Goal: Information Seeking & Learning: Learn about a topic

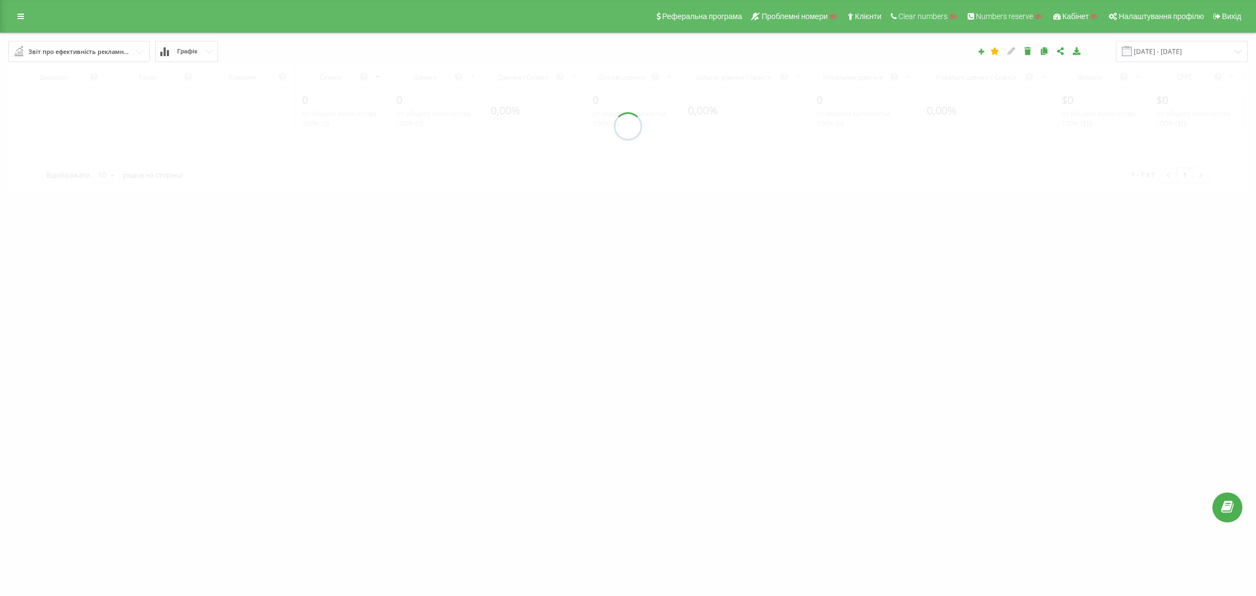
click at [96, 47] on div "Звіт про ефективність рекламних кампаній" at bounding box center [79, 52] width 102 height 12
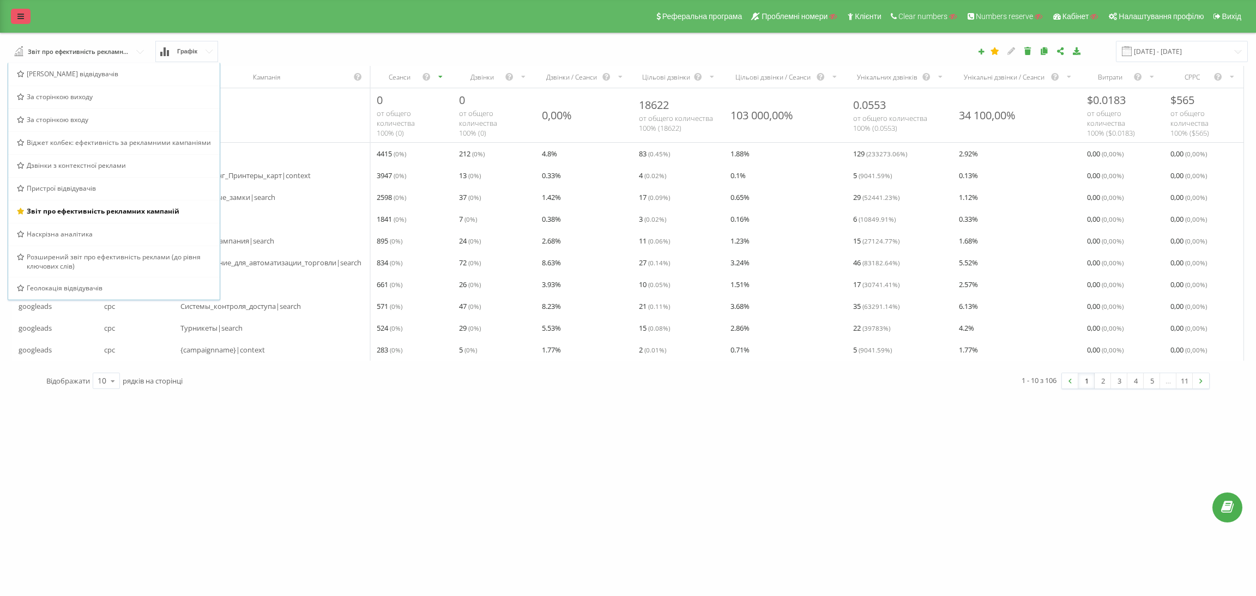
click at [27, 17] on link at bounding box center [21, 16] width 20 height 15
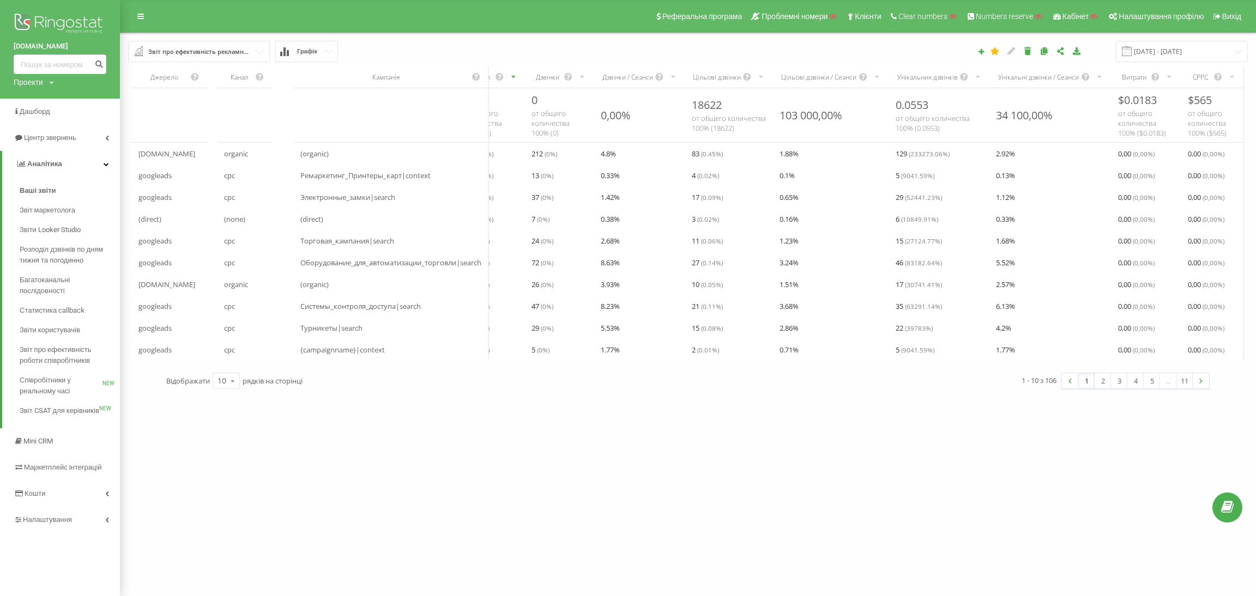
click at [181, 49] on div "Звіт про ефективність рекламних кампаній" at bounding box center [199, 52] width 102 height 12
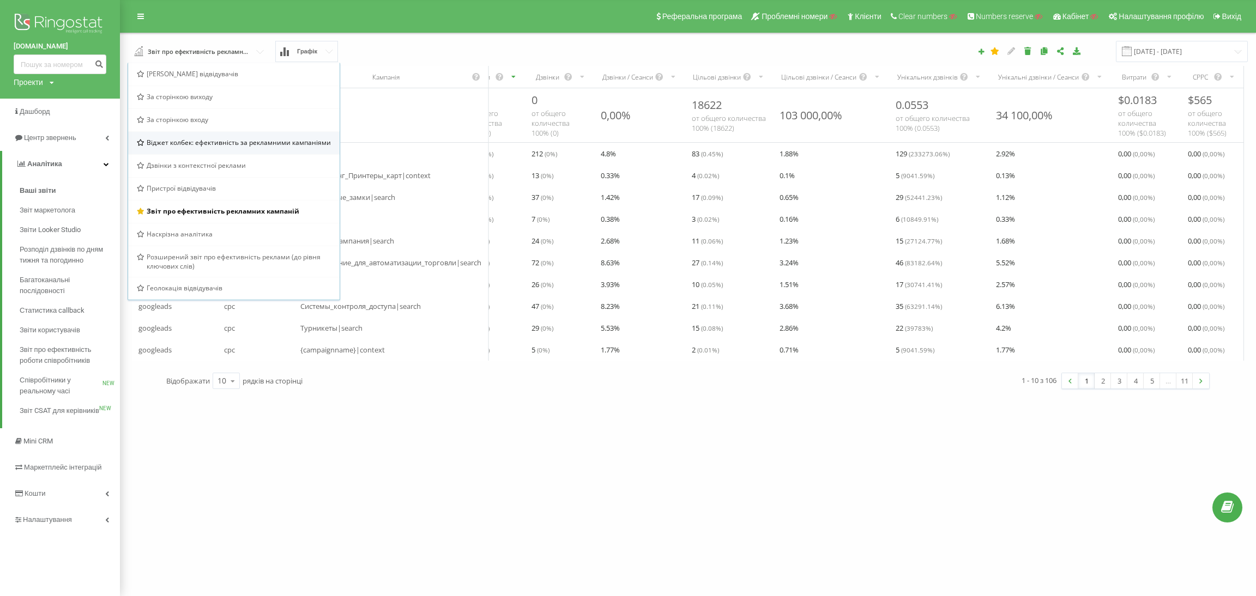
click at [209, 147] on span "Віджет колбек: ефективність за рекламними кампаніями" at bounding box center [239, 142] width 184 height 9
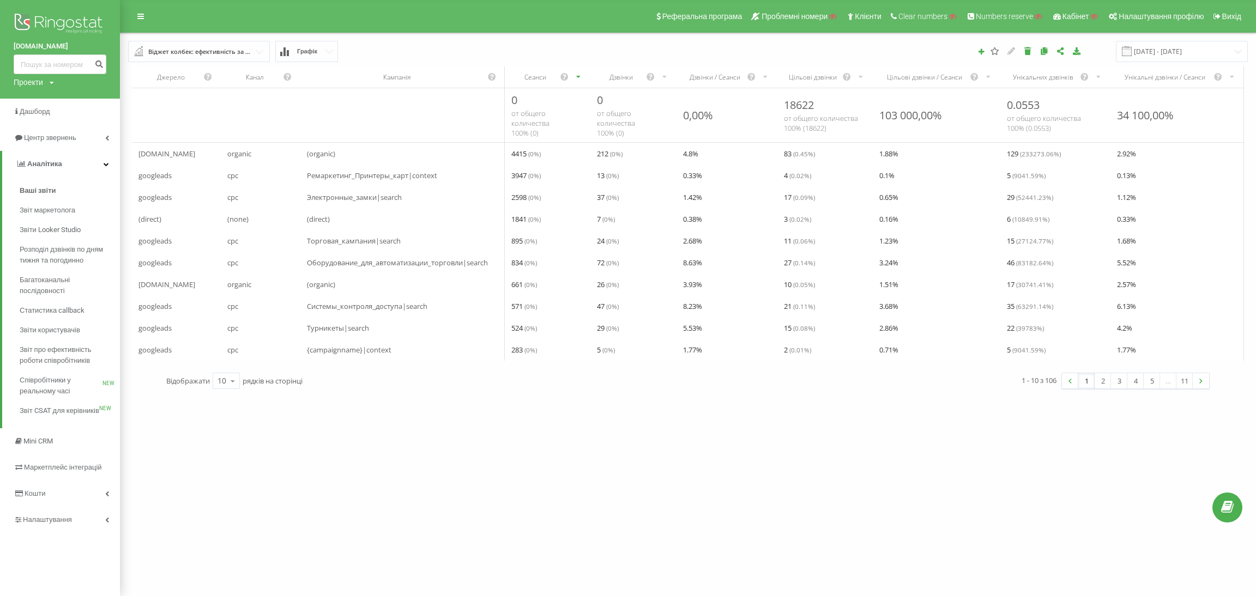
click at [216, 44] on input "text" at bounding box center [199, 51] width 141 height 20
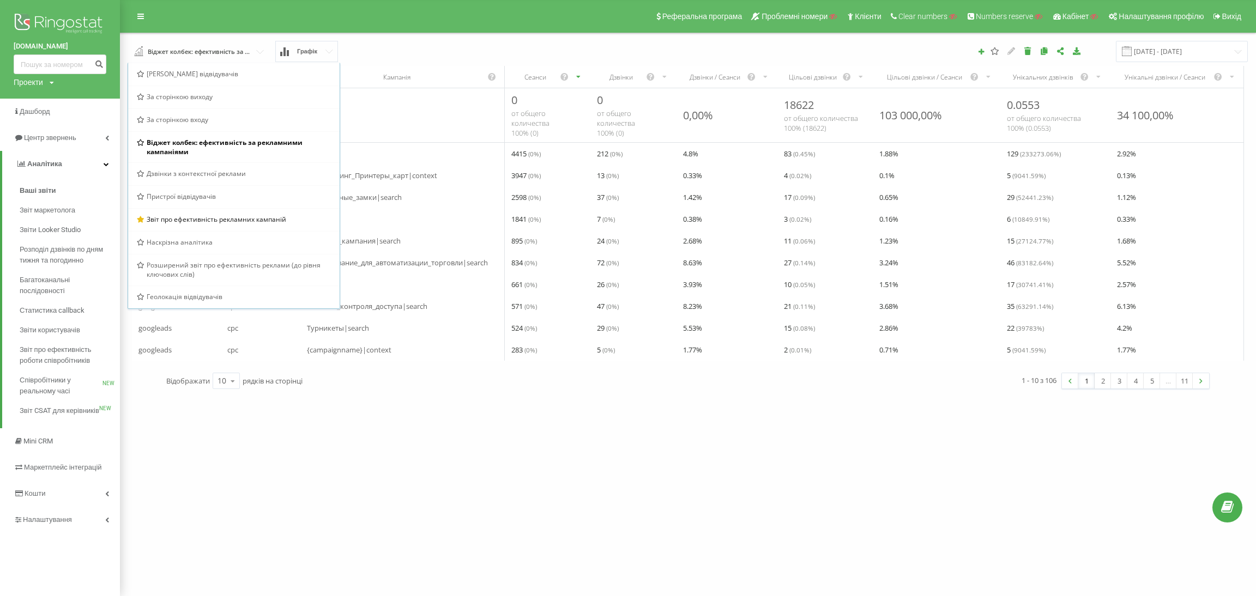
click at [731, 55] on div "19.08.2025 - 19.09.2025" at bounding box center [900, 51] width 709 height 21
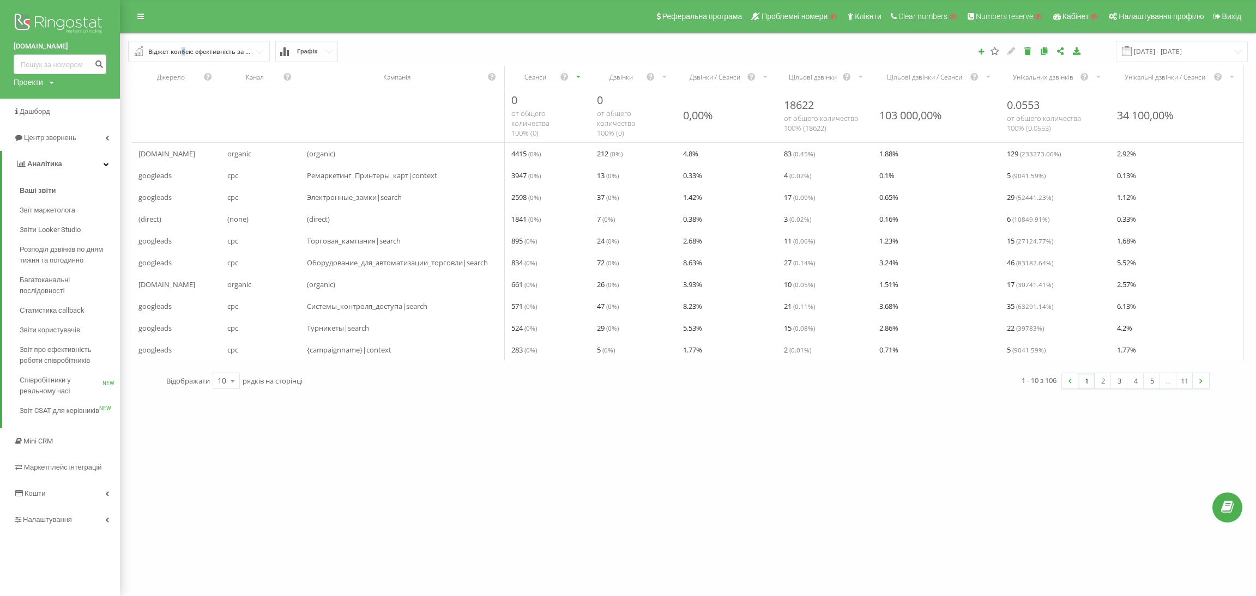
click at [183, 50] on div "Віджет колбек: ефективність за рекламними кампаніями" at bounding box center [199, 52] width 102 height 12
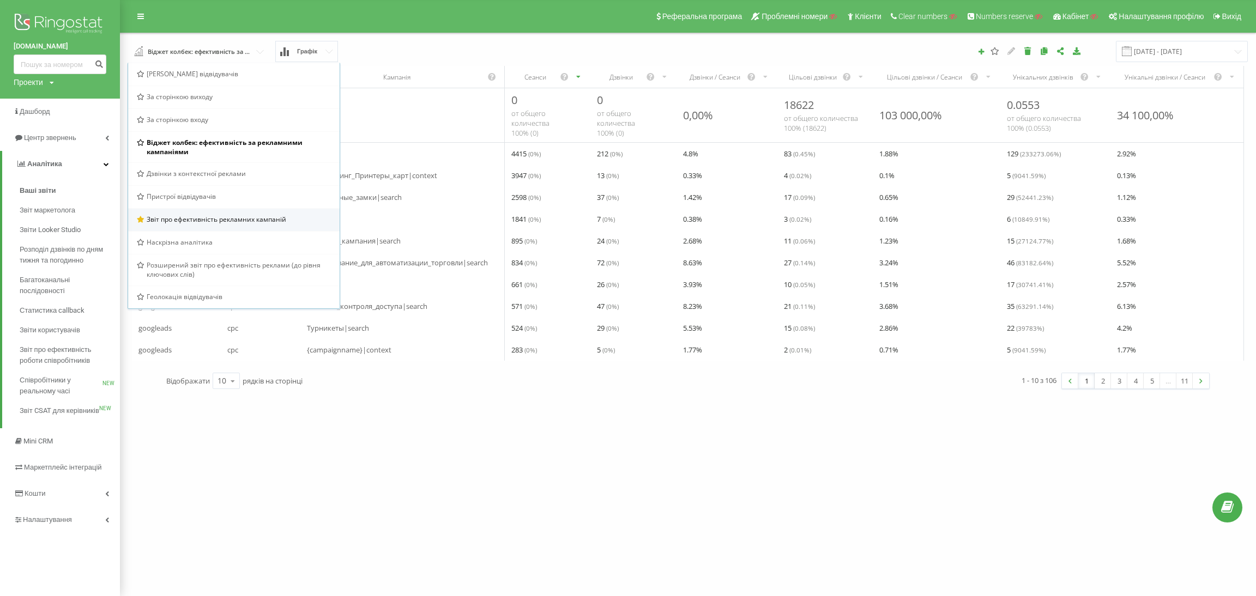
click at [190, 215] on span "Звіт про ефективність рекламних кампаній" at bounding box center [217, 219] width 140 height 9
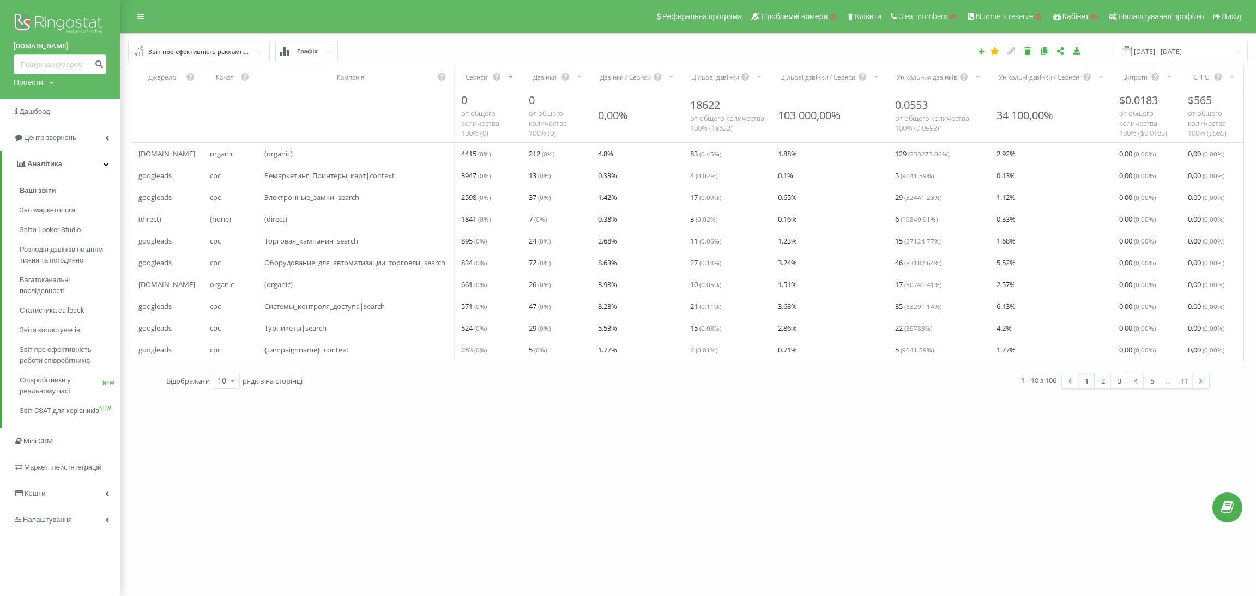
click at [211, 41] on input "text" at bounding box center [199, 51] width 141 height 20
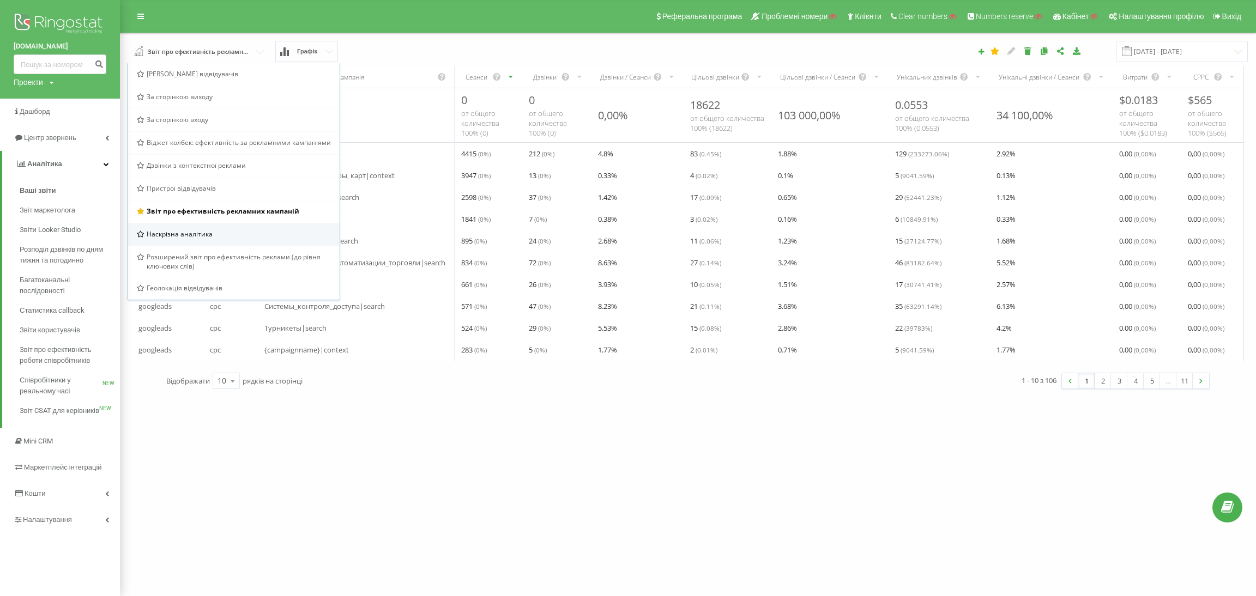
click at [205, 236] on span "Наскрізна аналітика" at bounding box center [180, 234] width 66 height 9
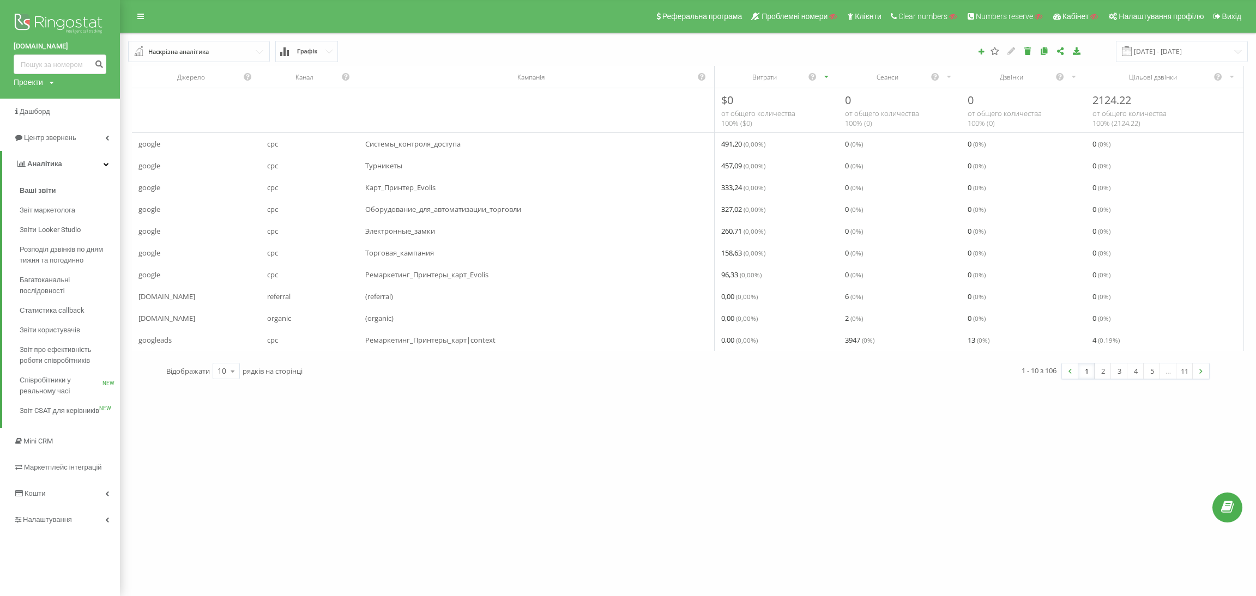
click at [208, 55] on div "Наскрізна аналітика" at bounding box center [178, 52] width 61 height 12
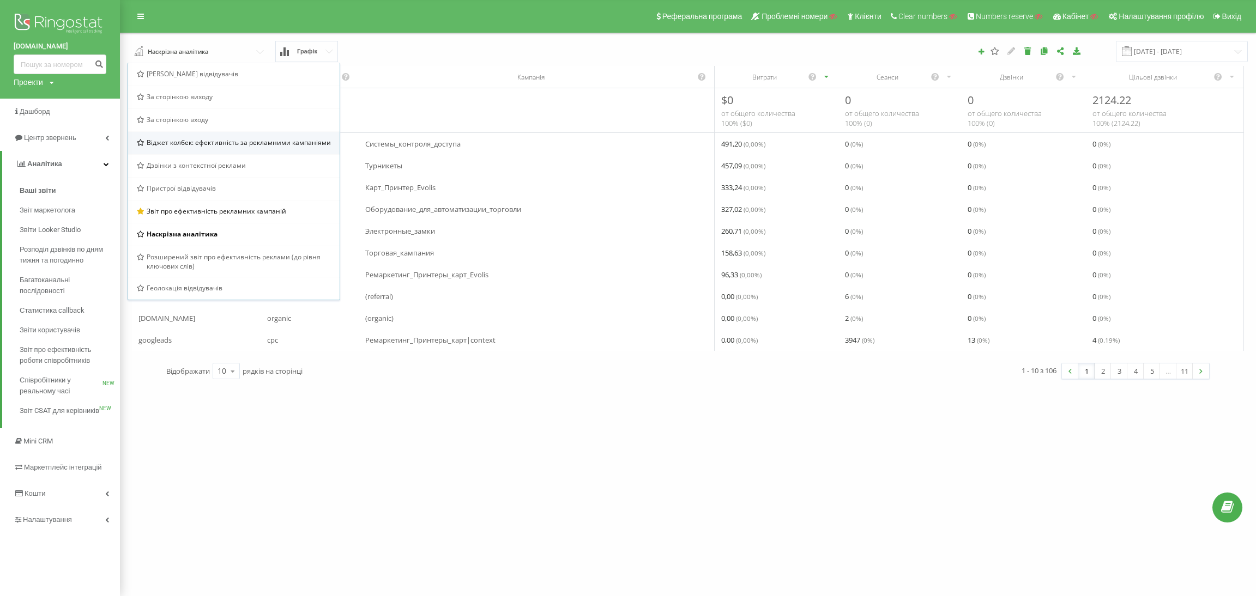
click at [201, 143] on span "Віджет колбек: ефективність за рекламними кампаніями" at bounding box center [239, 142] width 184 height 9
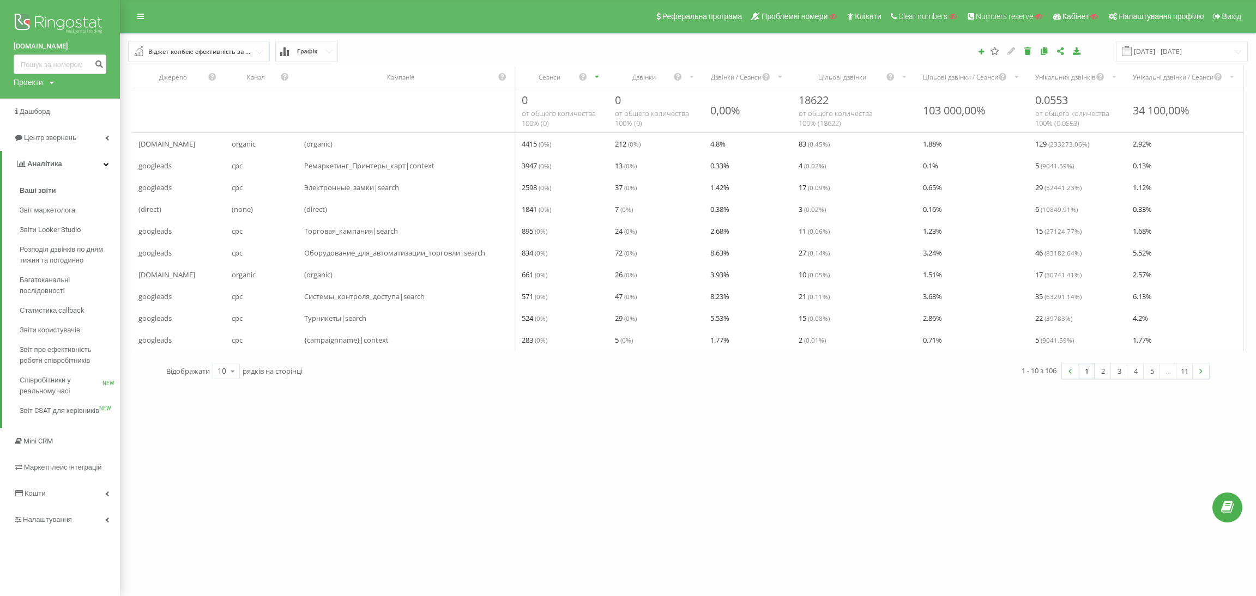
click at [201, 50] on div "Віджет колбек: ефективність за рекламними кампаніями" at bounding box center [199, 52] width 102 height 12
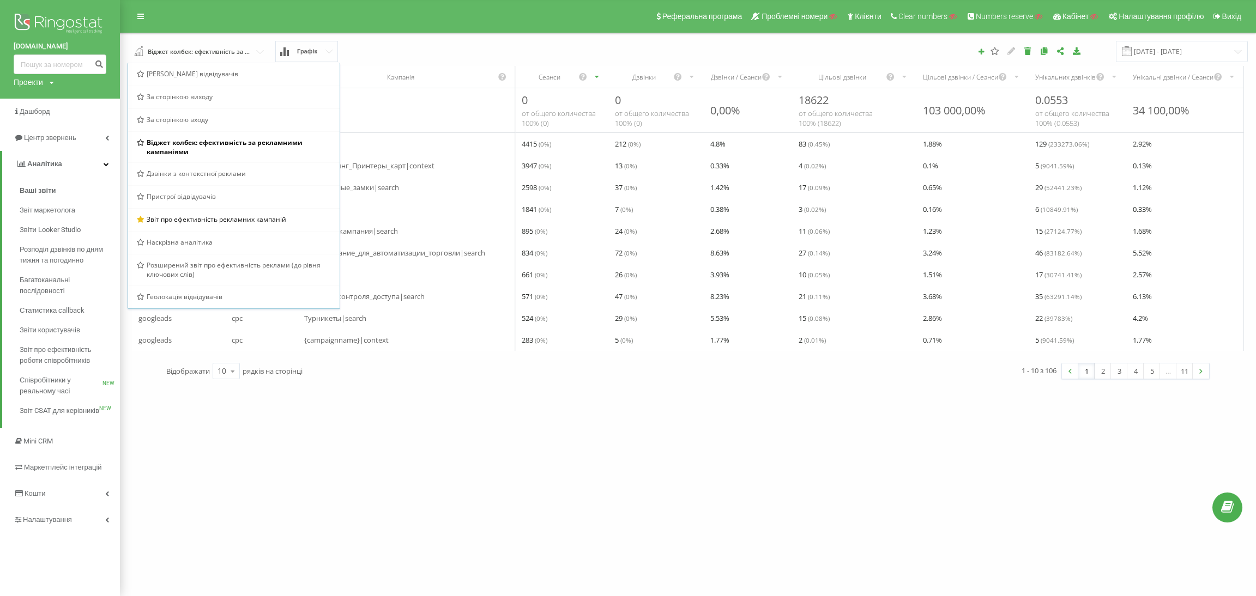
click at [613, 53] on div "19.08.2025 - 19.09.2025" at bounding box center [900, 51] width 709 height 21
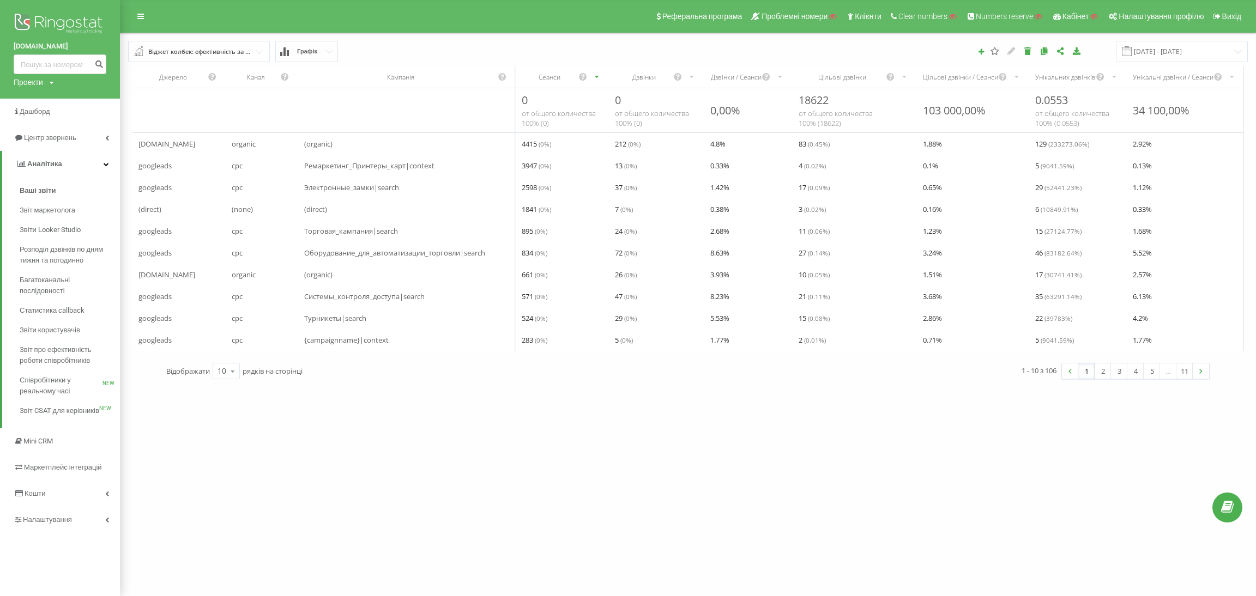
click at [223, 53] on div "Віджет колбек: ефективність за рекламними кампаніями" at bounding box center [199, 52] width 102 height 12
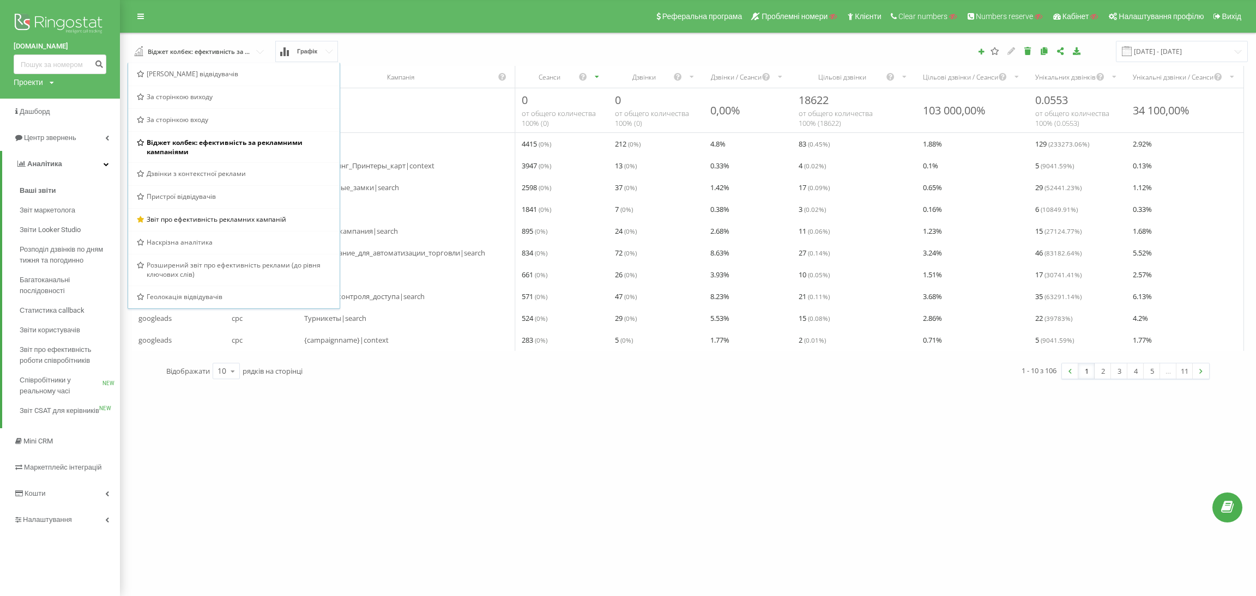
click at [437, 55] on div "Віджет колбек: ефективність за рекламними кампаніями Браузер відвідувачів За ст…" at bounding box center [333, 51] width 426 height 21
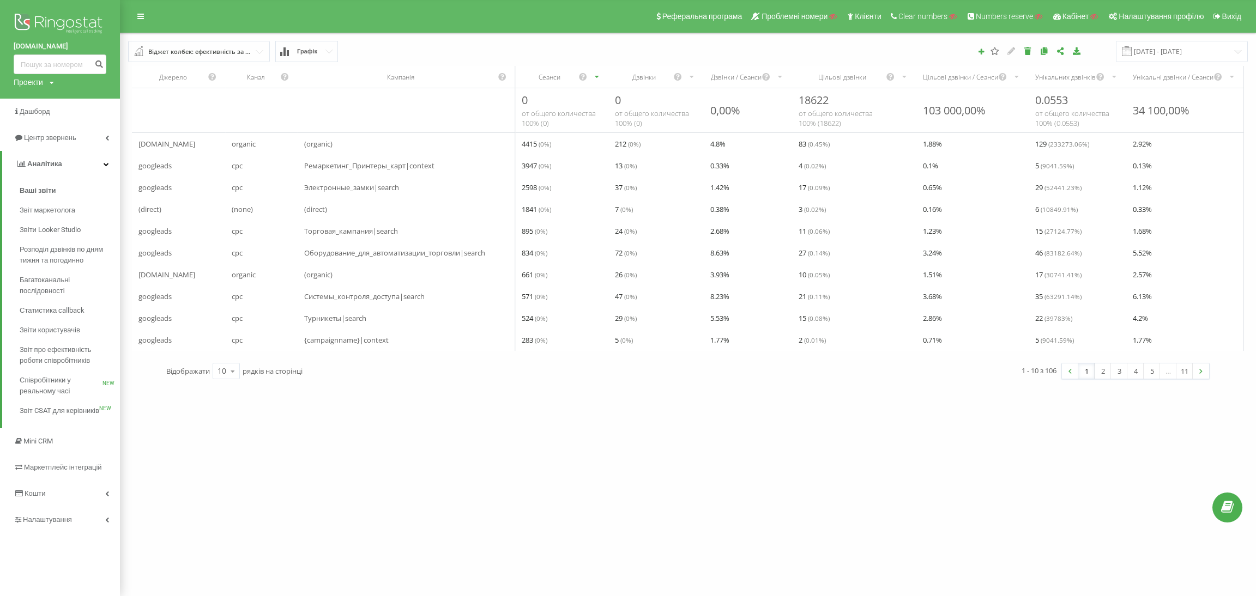
click at [184, 52] on div "Віджет колбек: ефективність за рекламними кампаніями" at bounding box center [199, 52] width 102 height 12
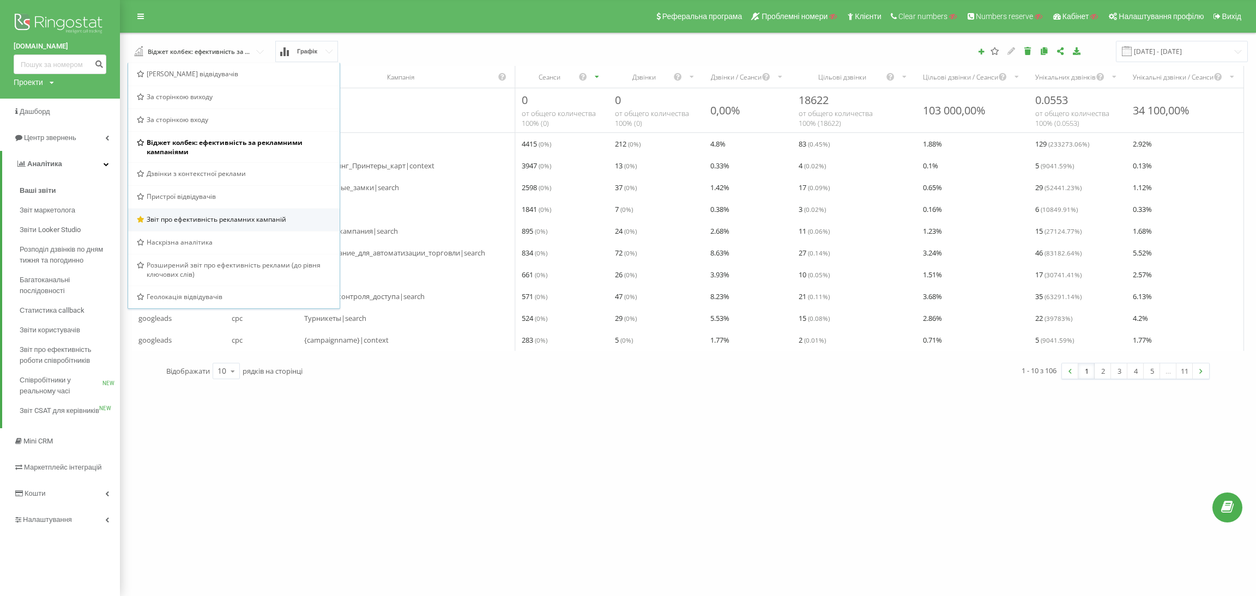
click at [158, 218] on span "Звіт про ефективність рекламних кампаній" at bounding box center [217, 219] width 140 height 9
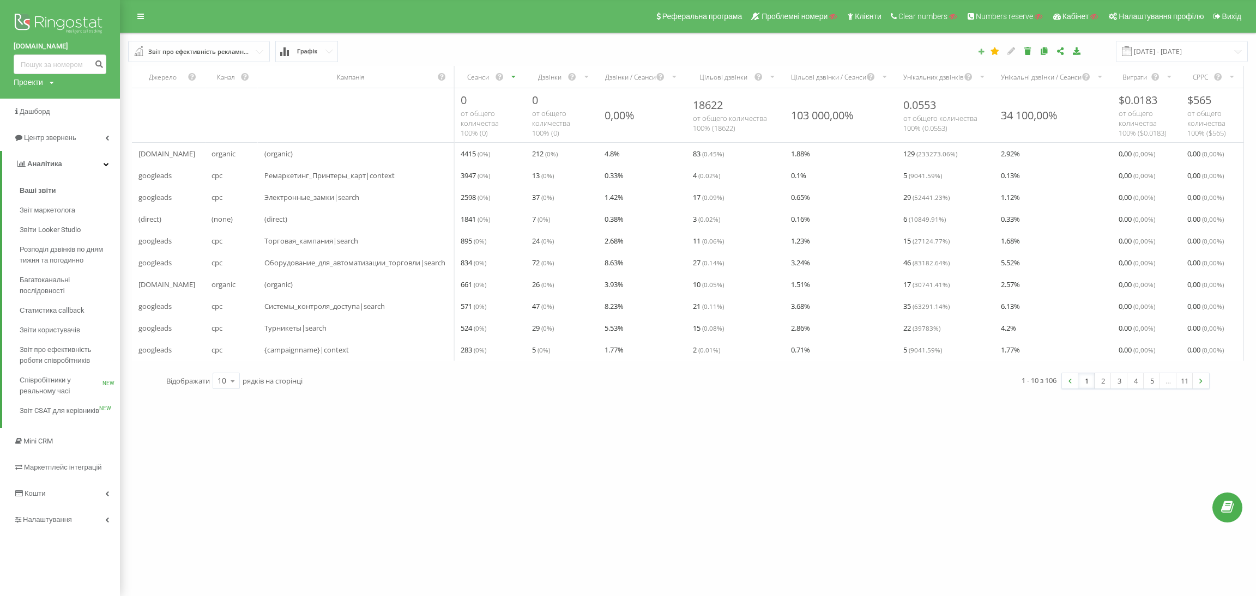
click at [985, 54] on icon at bounding box center [981, 51] width 8 height 7
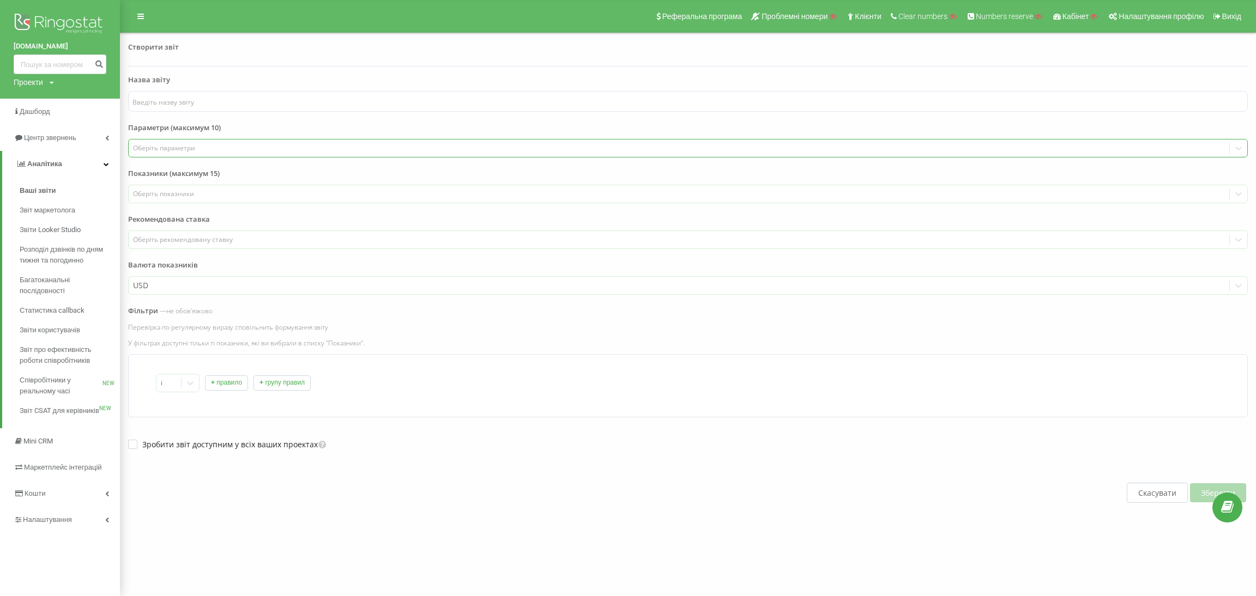
click at [189, 146] on div "Оберіть параметри" at bounding box center [679, 148] width 1092 height 9
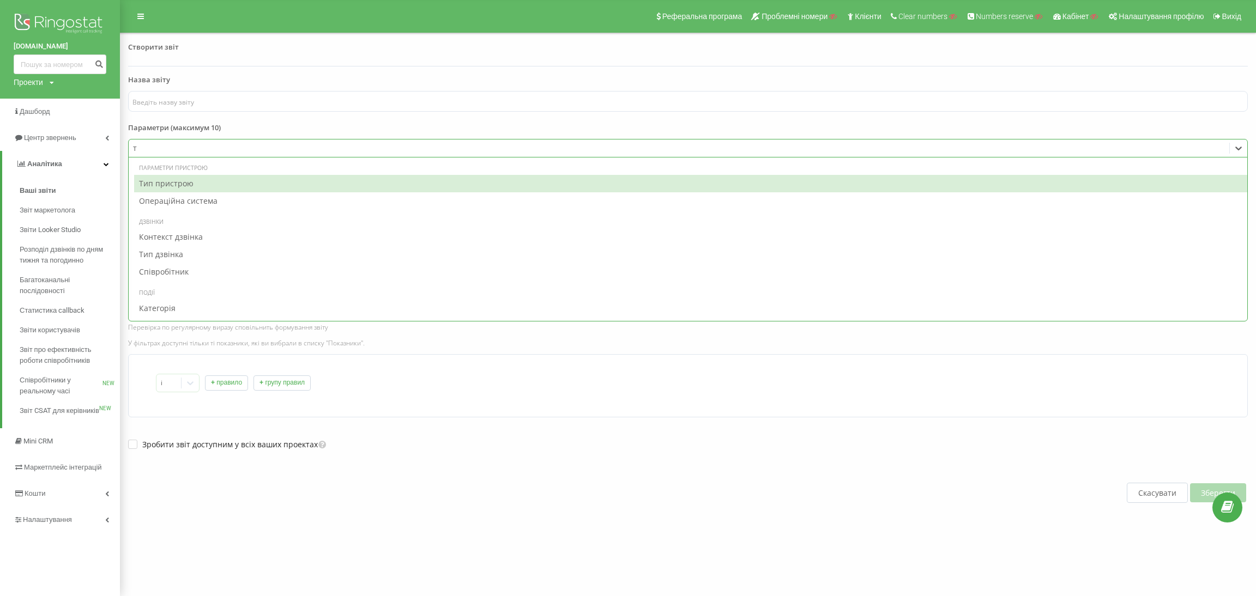
type input "ти"
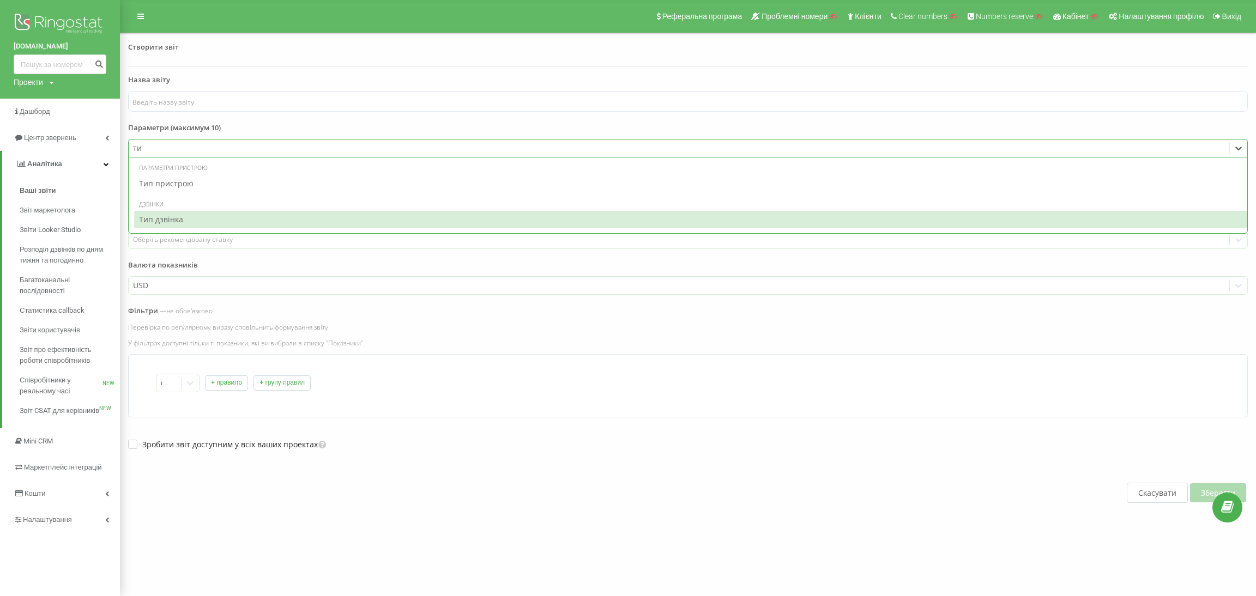
click at [165, 214] on div "Тип дзвінка" at bounding box center [690, 219] width 1113 height 17
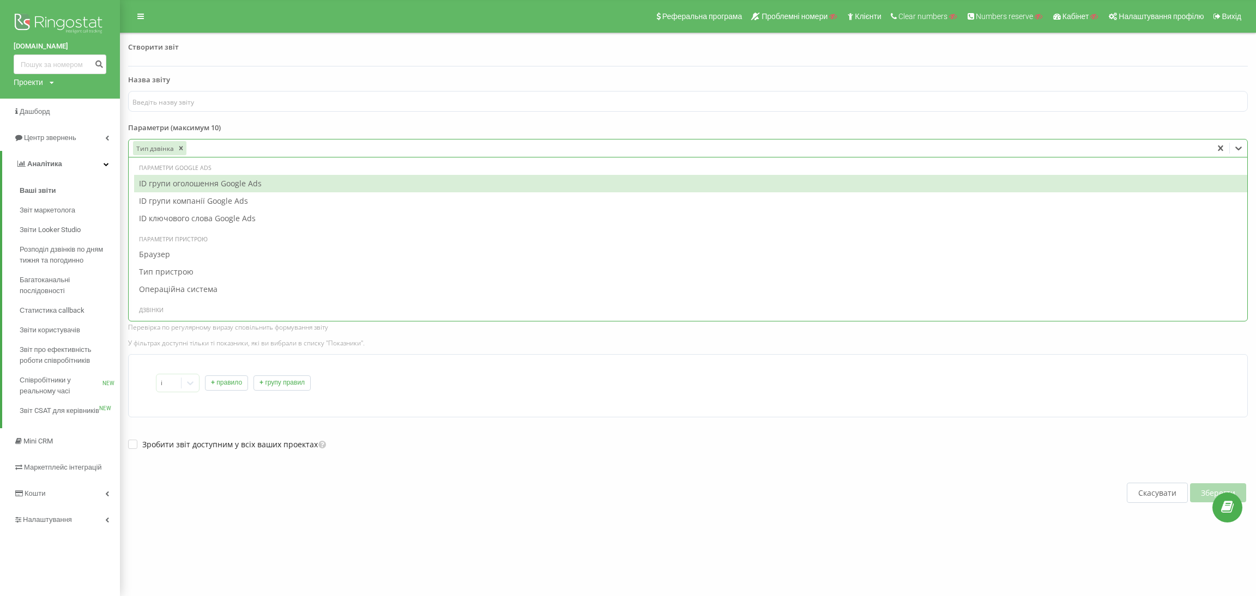
click at [315, 120] on form "Назва звіту Параметри (максимум 10) option Тип дзвінка, selected. 22 results av…" at bounding box center [688, 305] width 1120 height 461
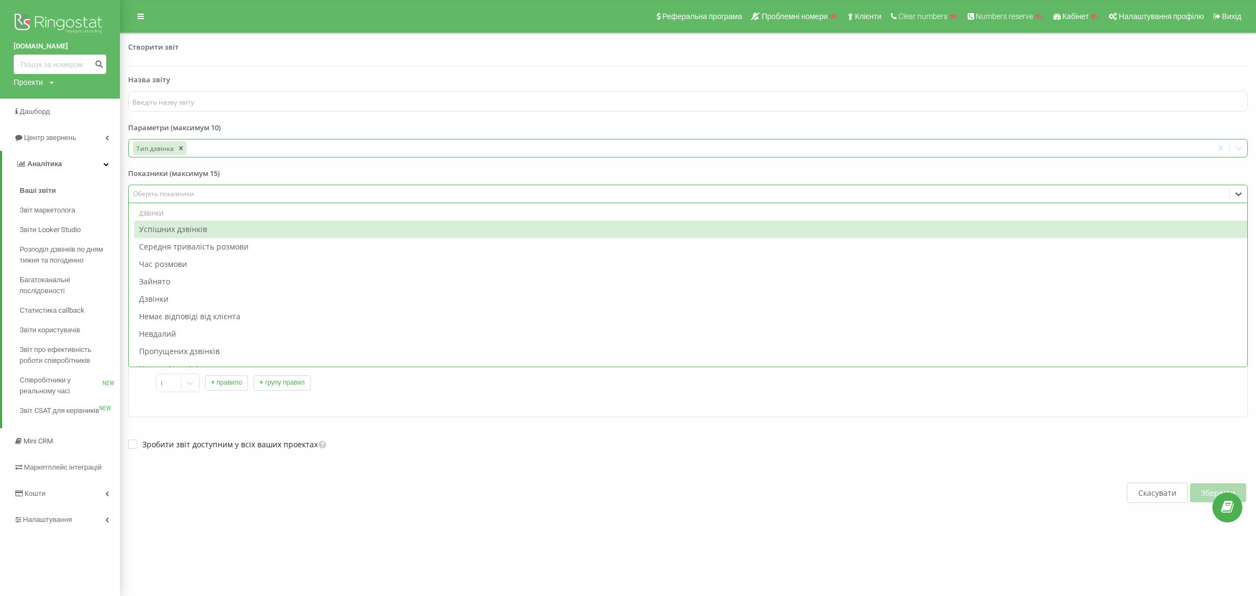
click at [224, 188] on div at bounding box center [679, 194] width 1092 height 13
click at [178, 147] on icon "Remove Тип дзвінка" at bounding box center [181, 148] width 8 height 8
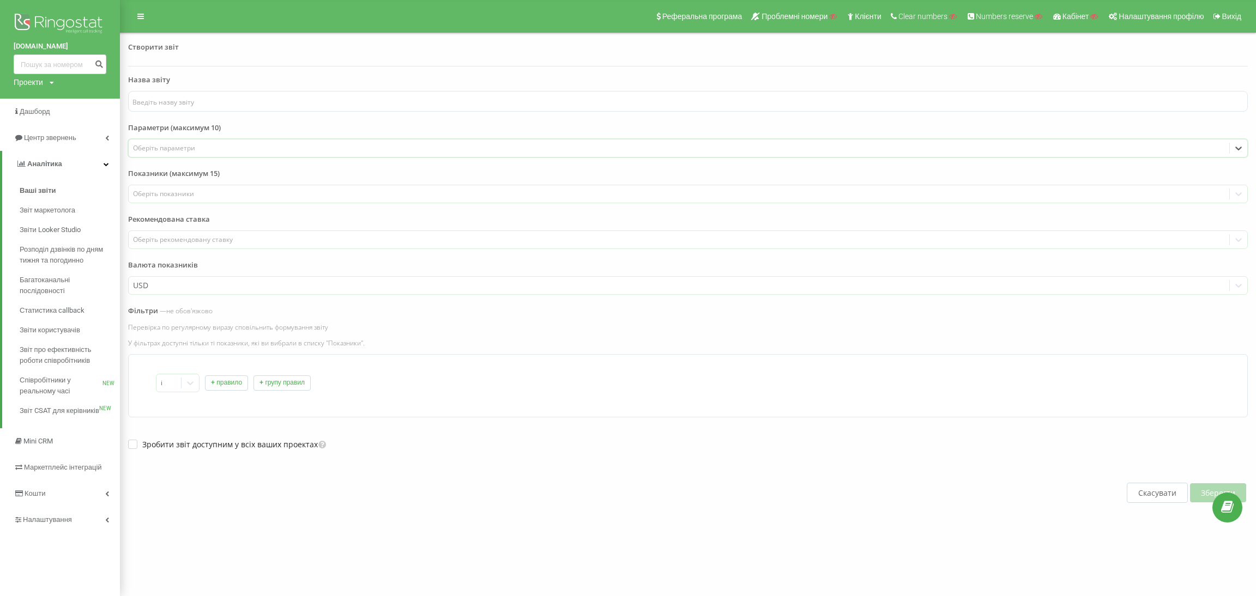
click at [1154, 498] on button "Скасувати" at bounding box center [1157, 493] width 61 height 20
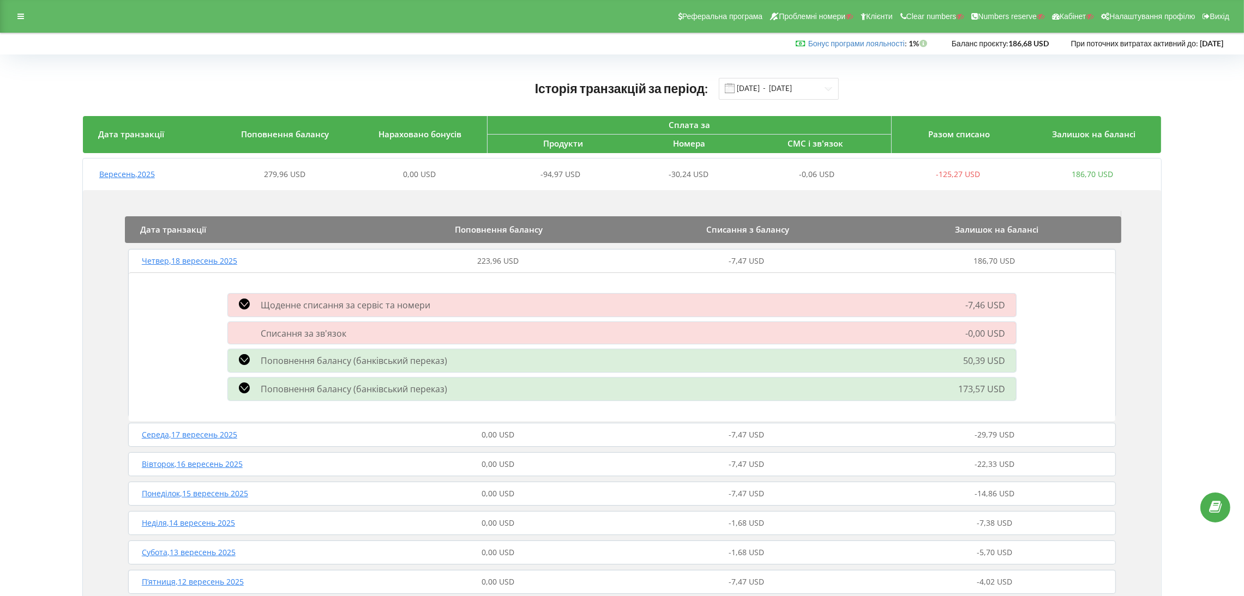
click at [25, 26] on div "Реферальна програма Проблемні номери Клієнти Clear numbers Numbers reserve Кабі…" at bounding box center [622, 16] width 1244 height 33
click at [24, 25] on div "Реферальна програма Проблемні номери Клієнти Clear numbers Numbers reserve Кабі…" at bounding box center [622, 16] width 1244 height 33
click at [30, 14] on div at bounding box center [21, 16] width 20 height 15
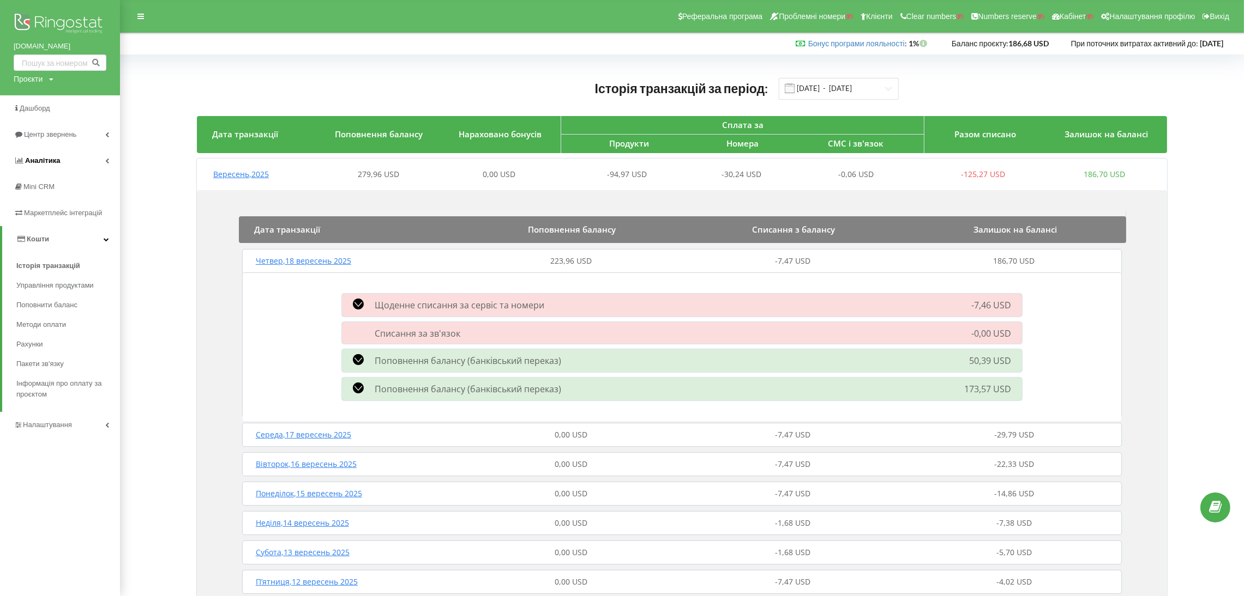
click at [64, 161] on link "Аналiтика" at bounding box center [60, 161] width 120 height 26
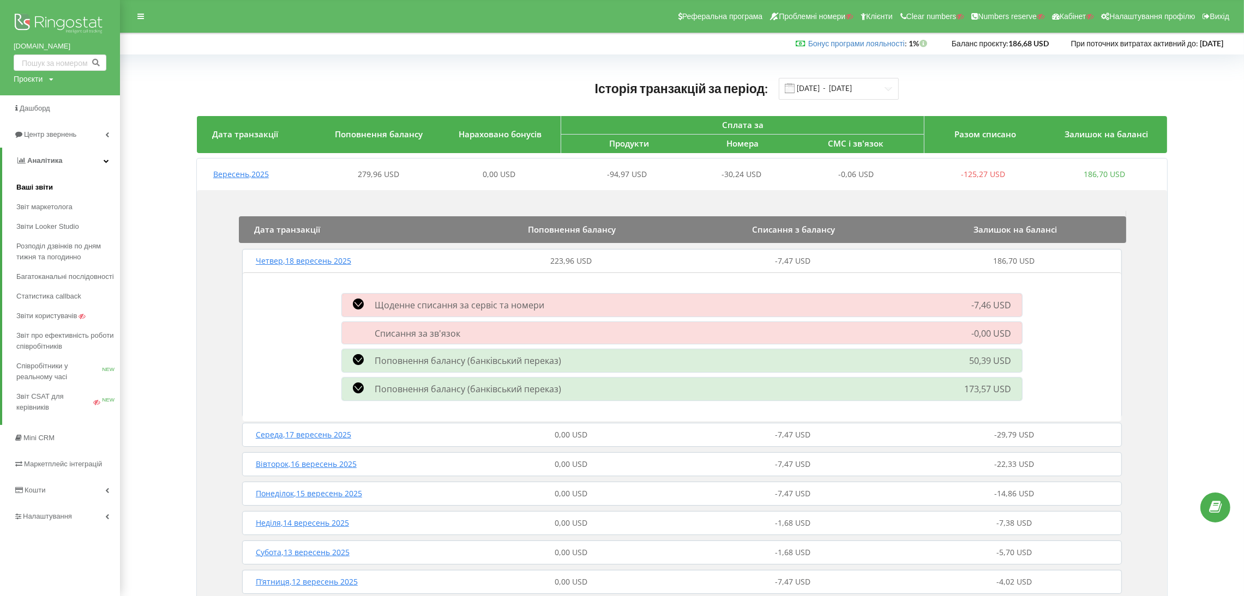
click at [55, 190] on link "Ваші звіти" at bounding box center [68, 188] width 104 height 20
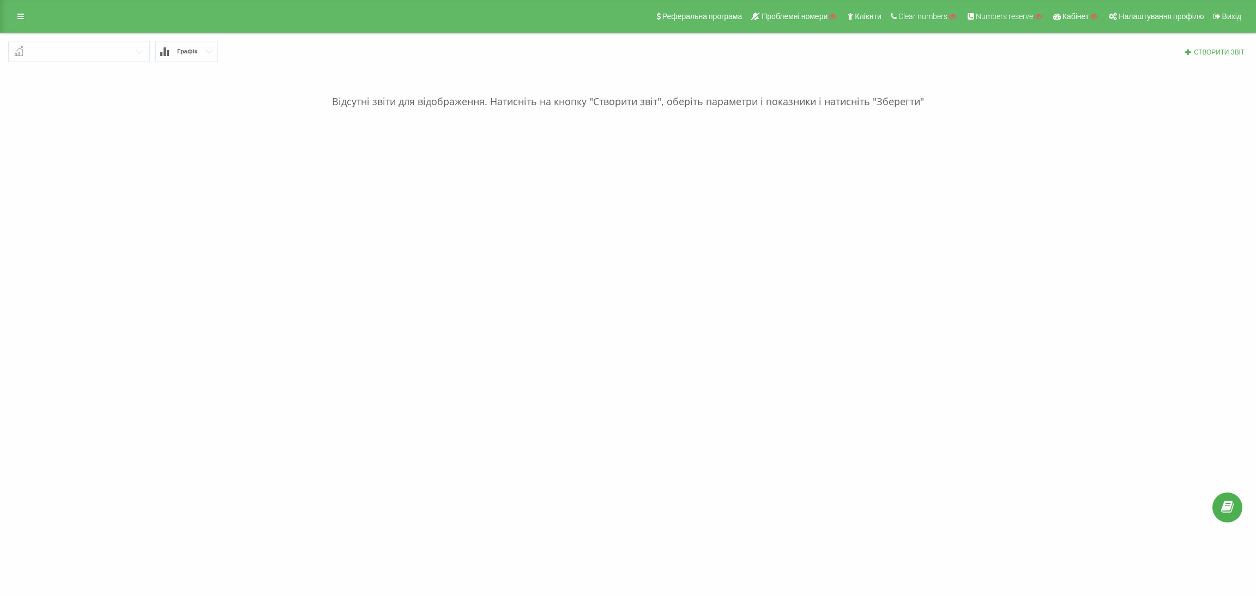
click at [87, 59] on input "text" at bounding box center [79, 51] width 141 height 20
click at [27, 20] on link at bounding box center [21, 16] width 20 height 15
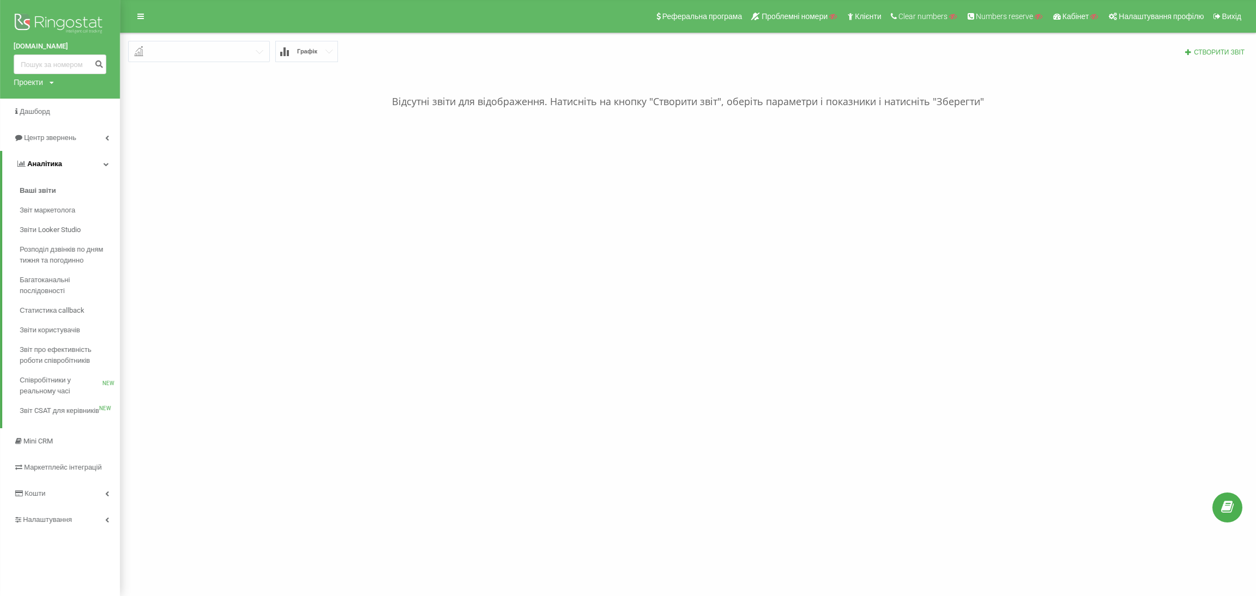
click at [49, 163] on span "Аналiтика" at bounding box center [44, 164] width 35 height 8
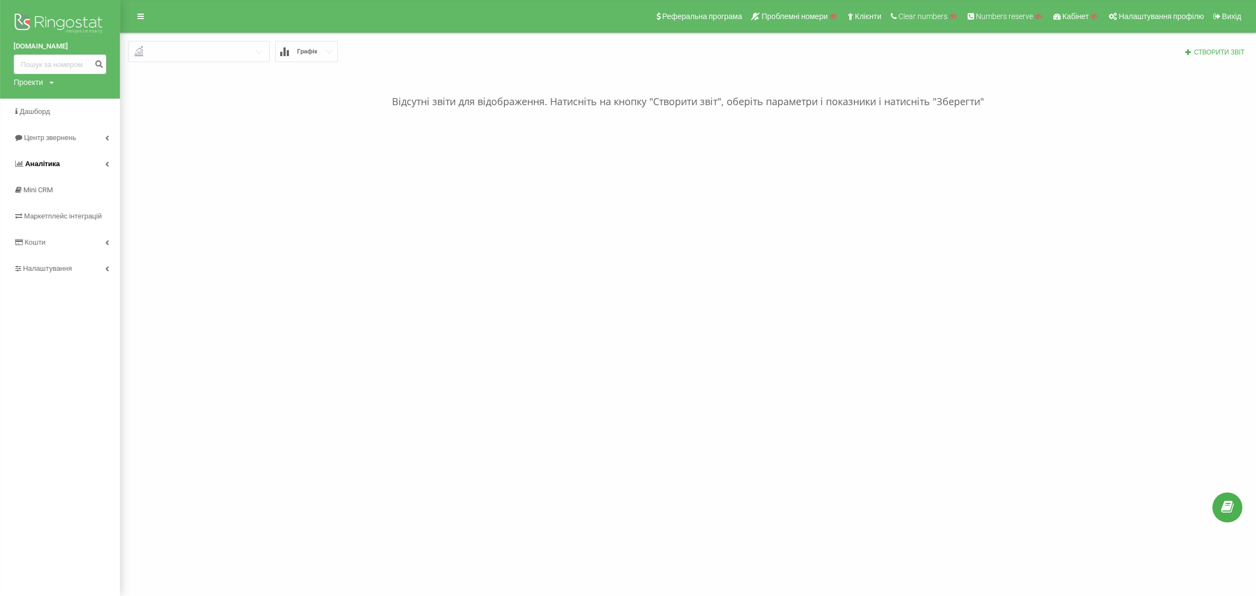
click at [49, 163] on span "Аналiтика" at bounding box center [42, 164] width 35 height 8
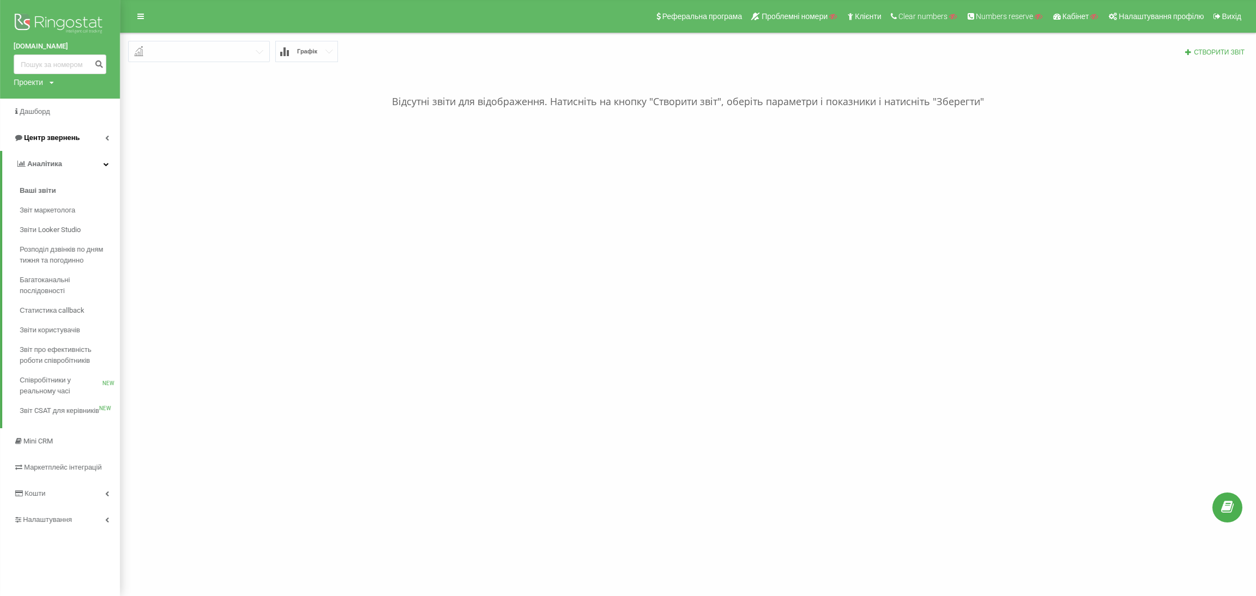
click at [39, 143] on span "Центр звернень" at bounding box center [47, 137] width 66 height 11
click at [39, 143] on span "Центр звернень" at bounding box center [49, 137] width 66 height 11
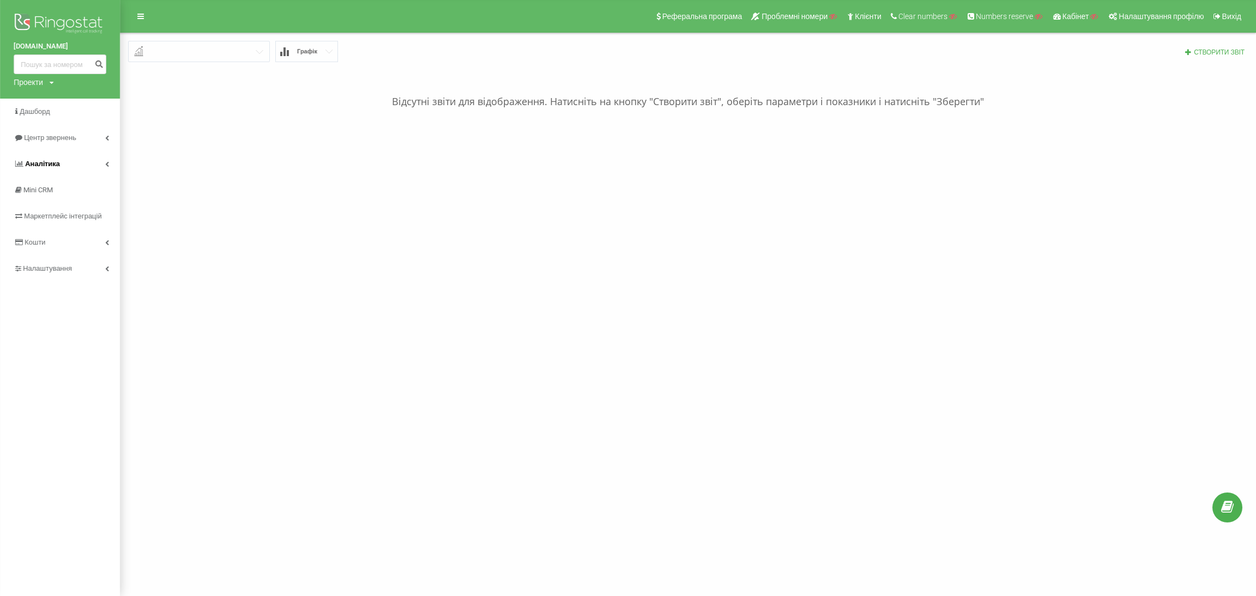
click at [42, 172] on link "Аналiтика" at bounding box center [60, 164] width 120 height 26
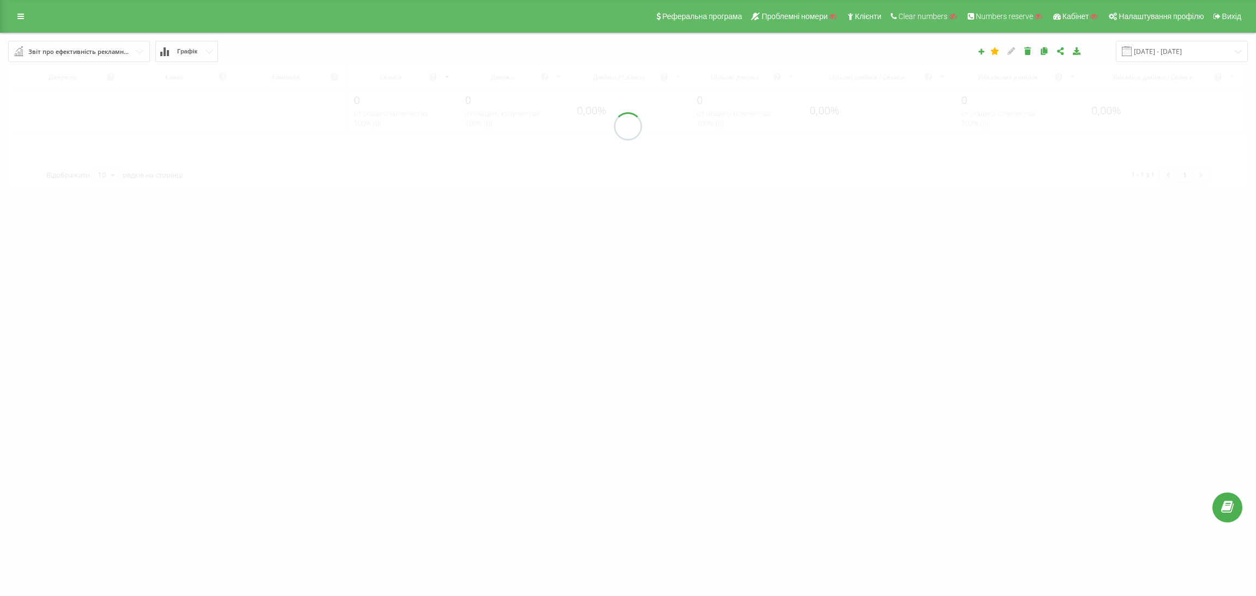
click at [94, 52] on div "Звіт про ефективність рекламних кампаній" at bounding box center [79, 52] width 102 height 12
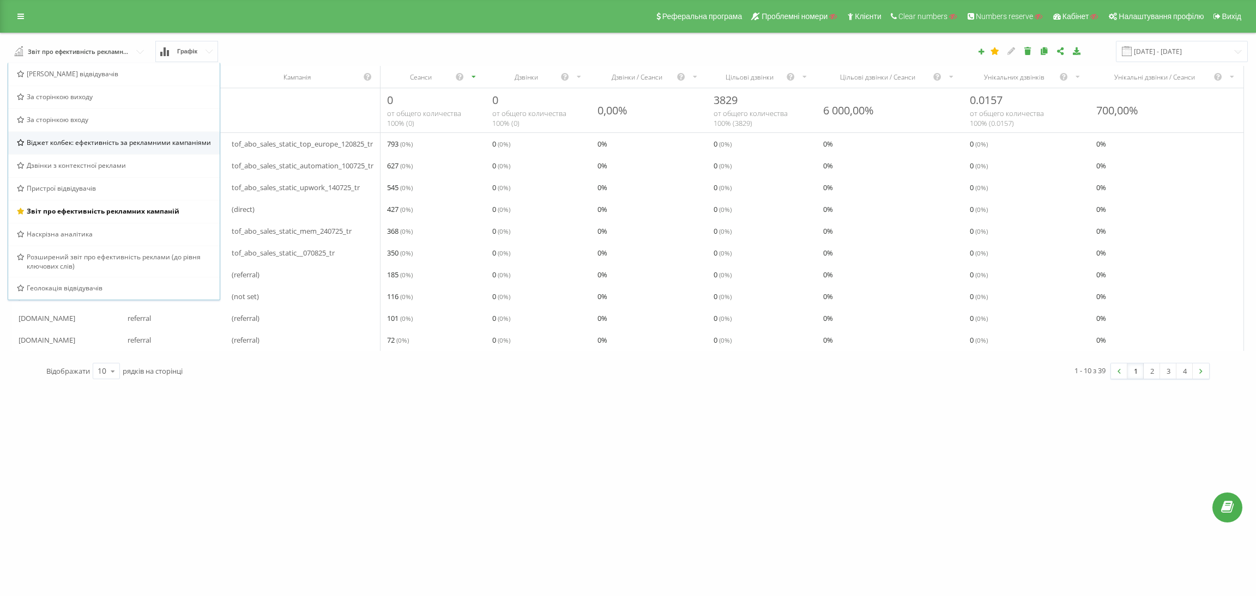
click at [99, 150] on div "Віджет колбек: ефективність за рекламними кампаніями" at bounding box center [114, 142] width 212 height 23
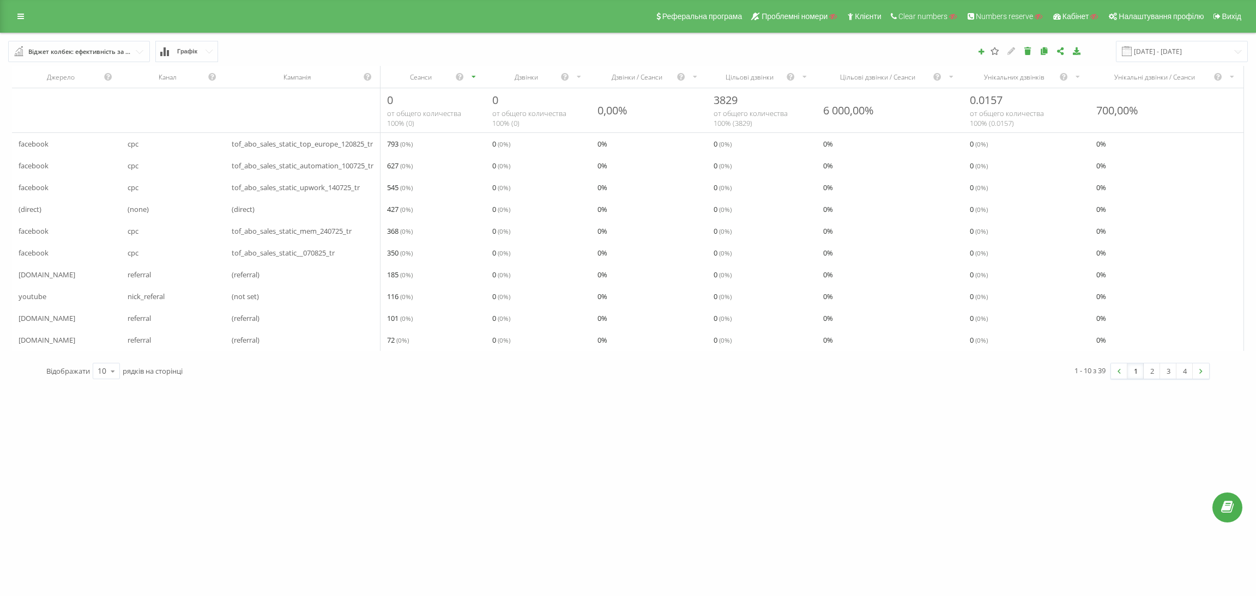
click at [98, 54] on div "Віджет колбек: ефективність за рекламними кампаніями" at bounding box center [79, 52] width 102 height 12
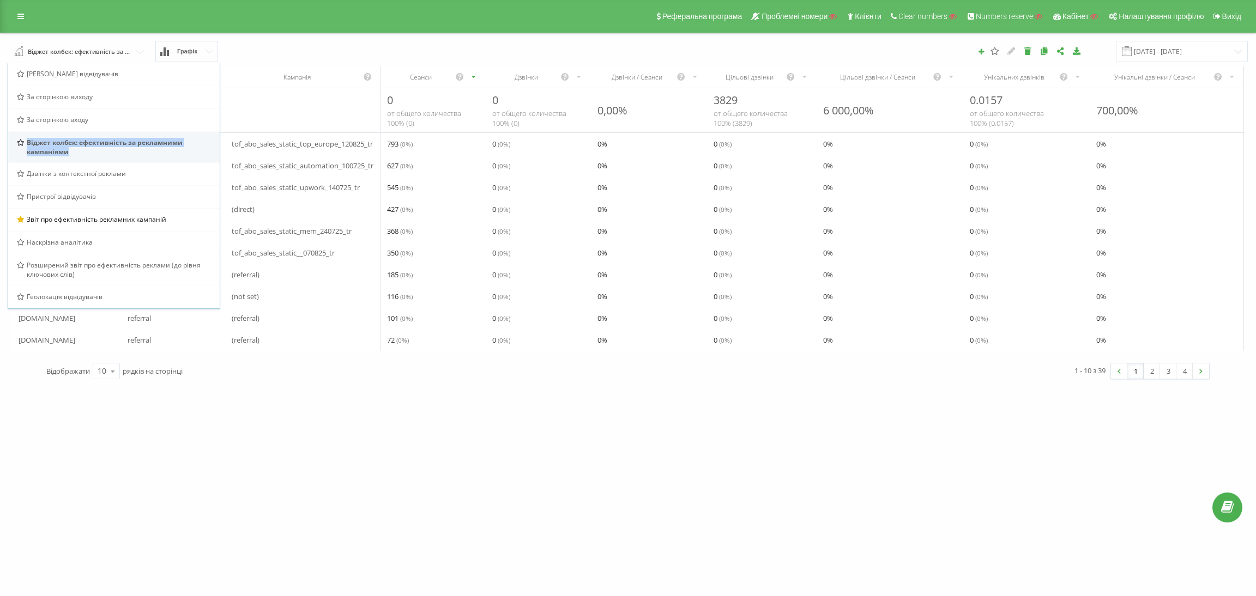
drag, startPoint x: 110, startPoint y: 151, endPoint x: 27, endPoint y: 144, distance: 82.6
click at [27, 144] on span "Віджет колбек: ефективність за рекламними кампаніями" at bounding box center [119, 147] width 185 height 19
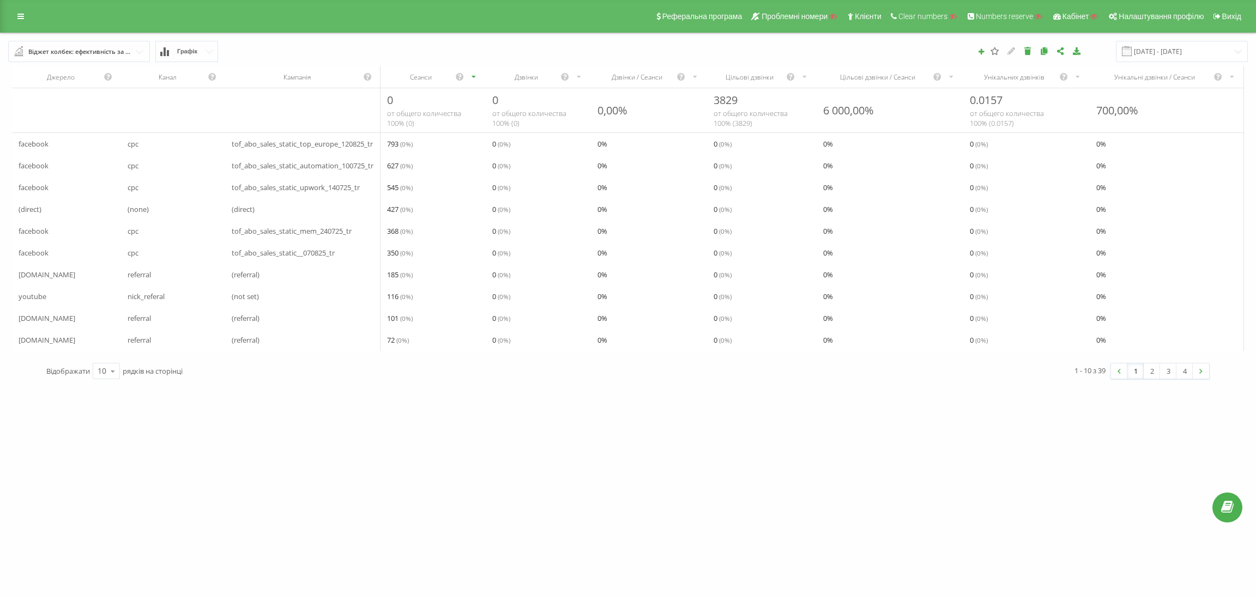
click at [82, 50] on div "Віджет колбек: ефективність за рекламними кампаніями" at bounding box center [79, 52] width 102 height 12
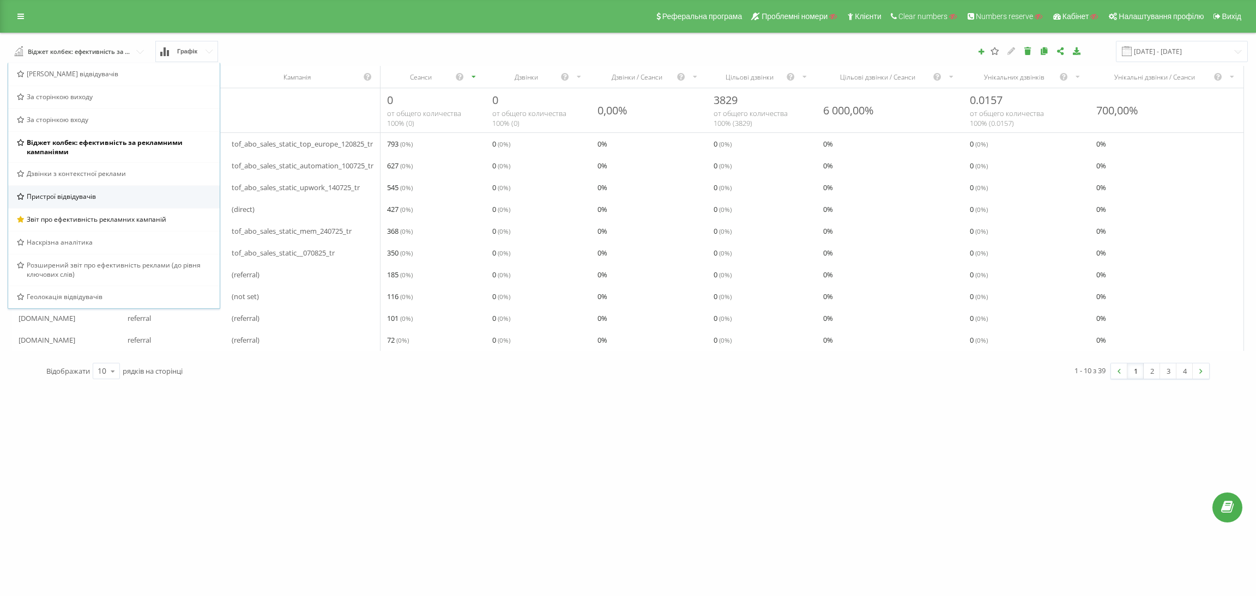
click at [87, 192] on span "Пристрої відвідувачів" at bounding box center [61, 196] width 69 height 9
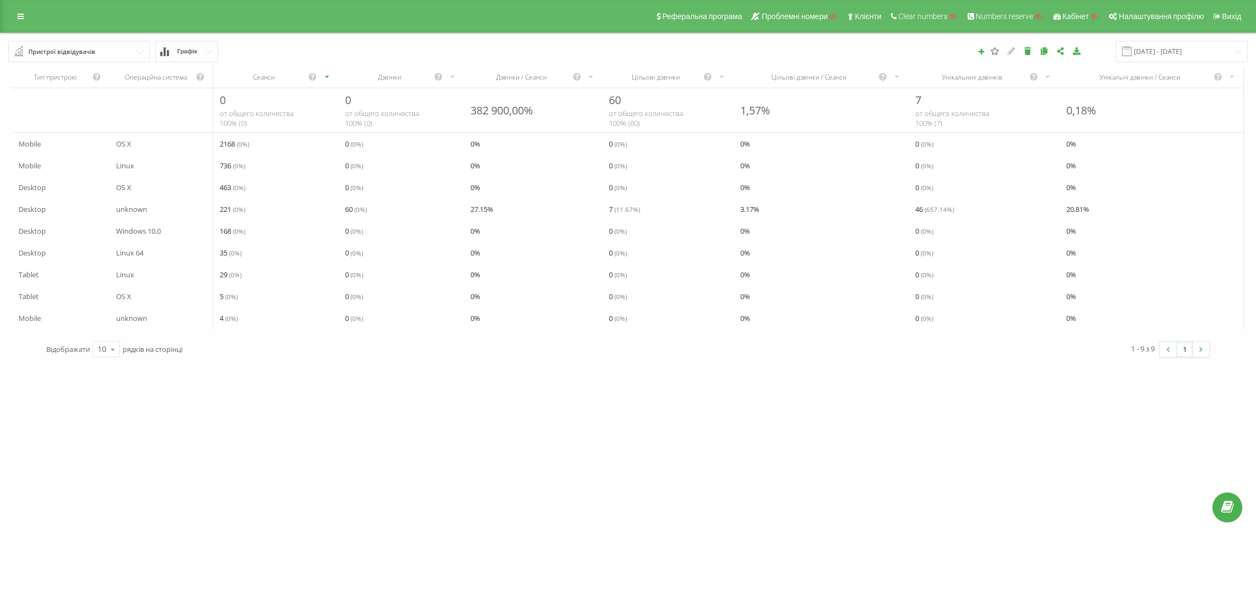
click at [94, 55] on div "Пристрої відвідувачів Браузер відвідувачів За сторінкою виходу За сторінкою вхо…" at bounding box center [79, 51] width 142 height 21
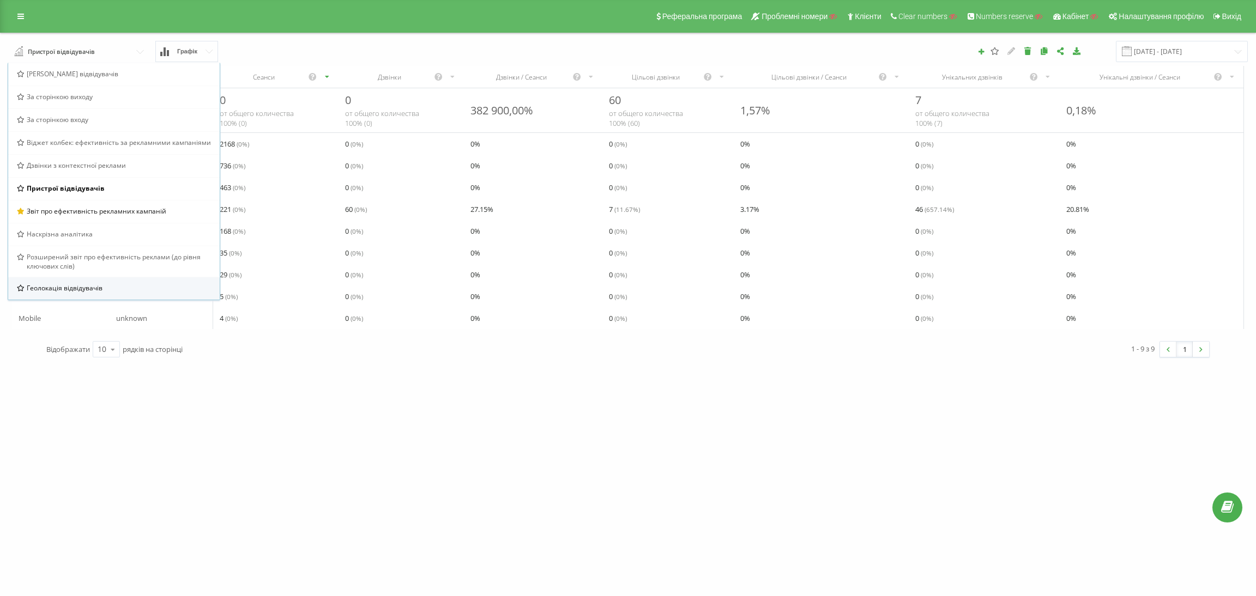
click at [90, 289] on span "Геолокація відвідувачів" at bounding box center [65, 287] width 76 height 9
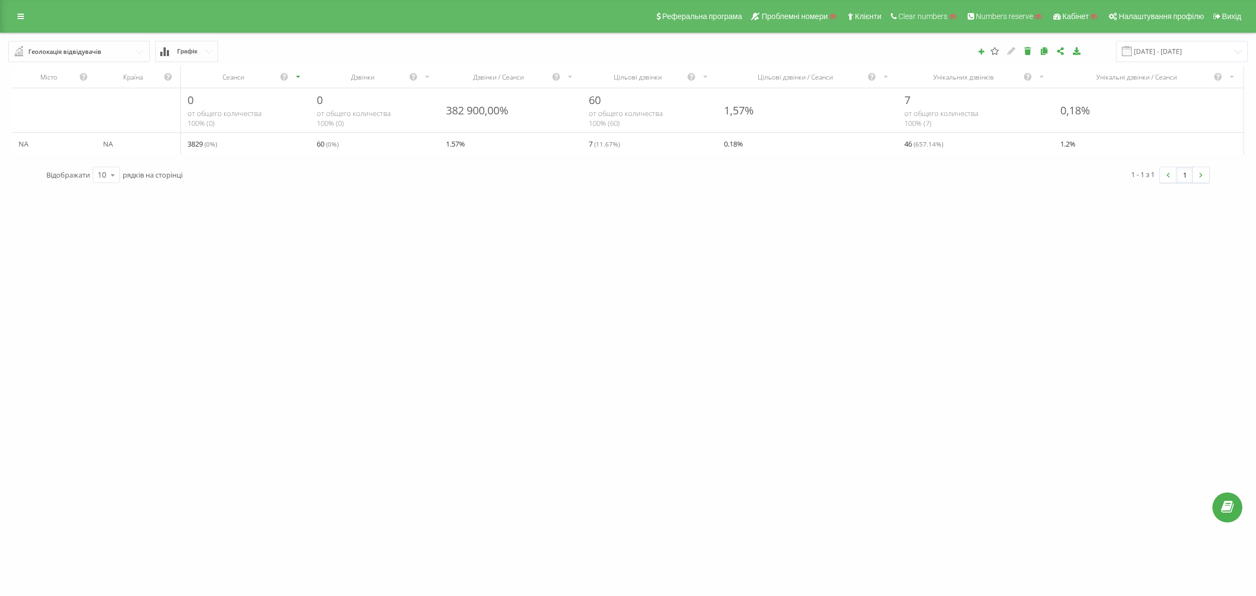
click at [70, 54] on div "Геолокація відвідувачів" at bounding box center [64, 52] width 73 height 12
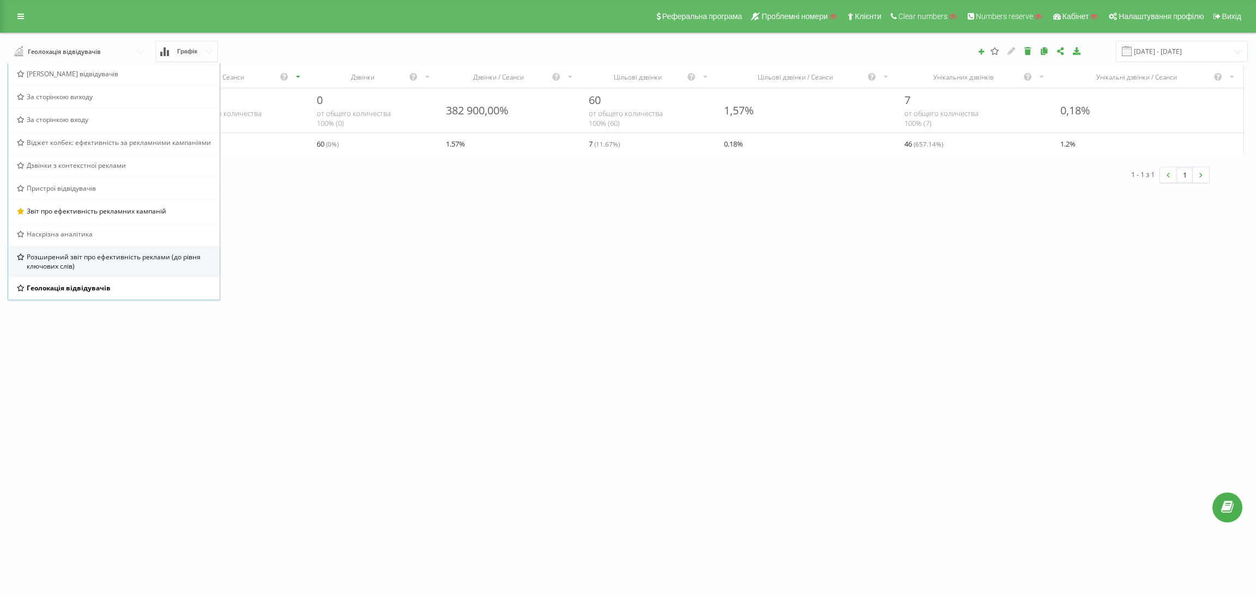
click at [98, 269] on span "Розширений звіт про ефективність реклами (до рівня ключових слів)" at bounding box center [119, 261] width 185 height 19
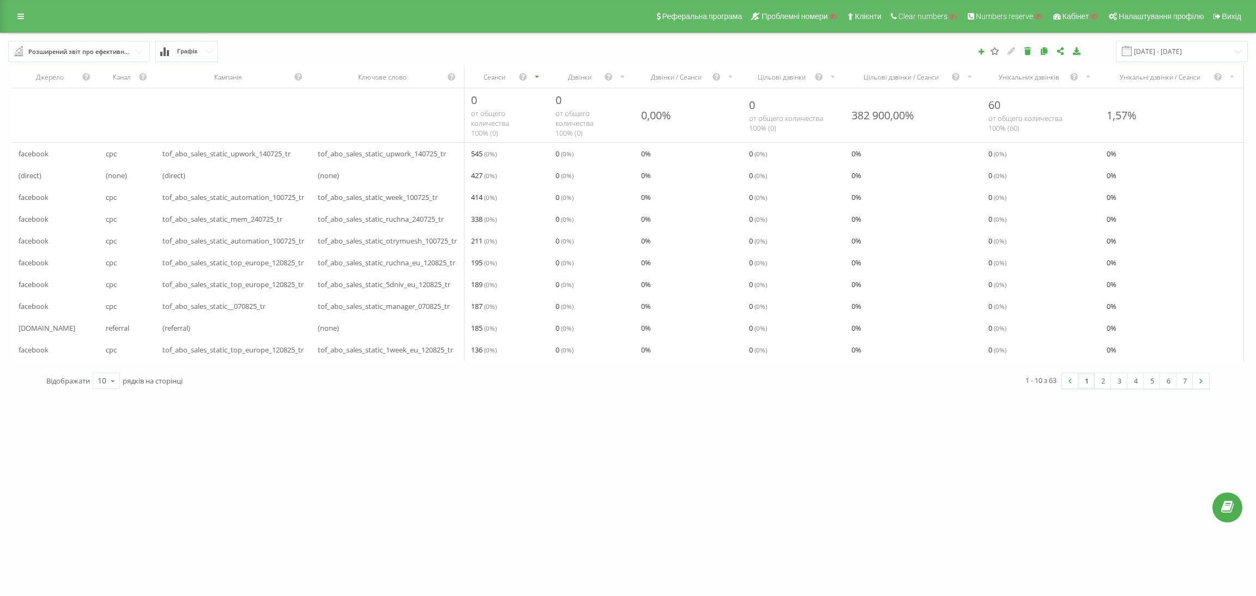
click at [61, 46] on div "Розширений звіт про ефективність реклами (до рівня ключових слів)" at bounding box center [79, 52] width 102 height 12
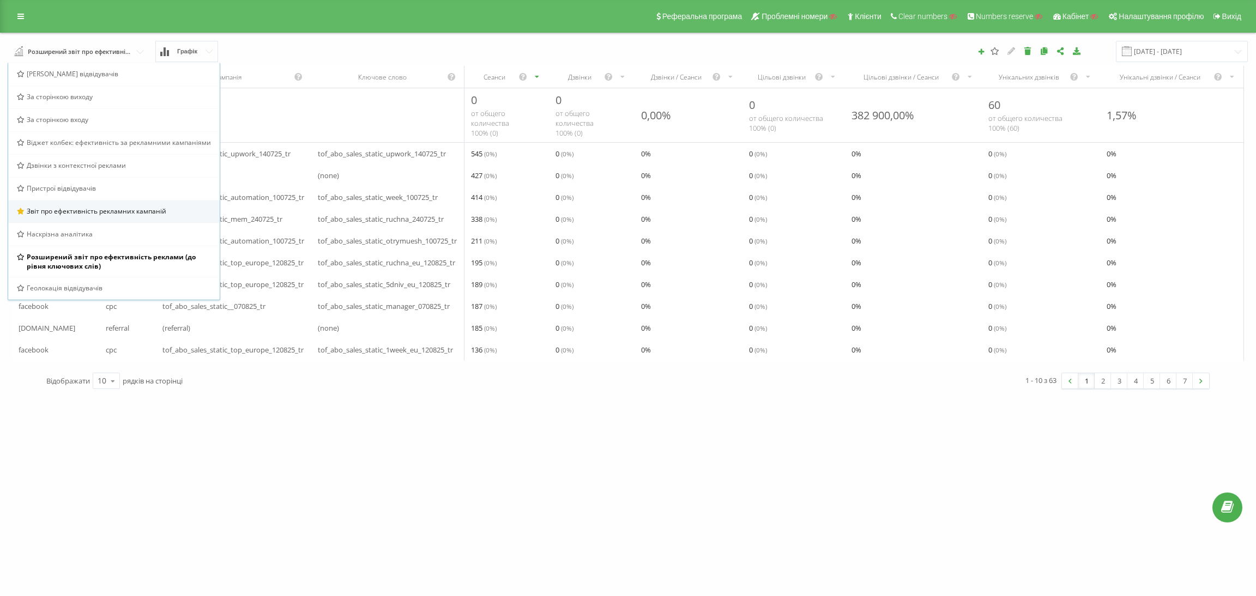
click at [93, 209] on span "Звіт про ефективність рекламних кампаній" at bounding box center [97, 211] width 140 height 9
